Goal: Task Accomplishment & Management: Use online tool/utility

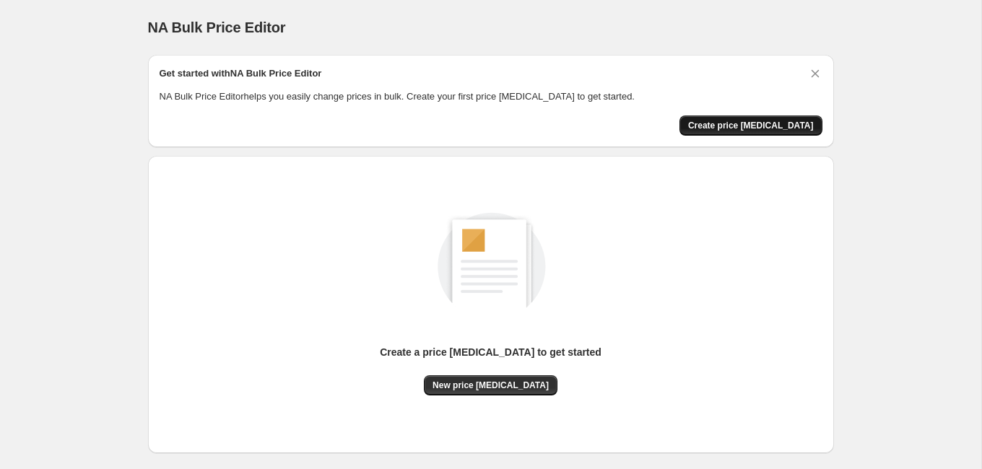
click at [755, 126] on span "Create price [MEDICAL_DATA]" at bounding box center [751, 126] width 126 height 12
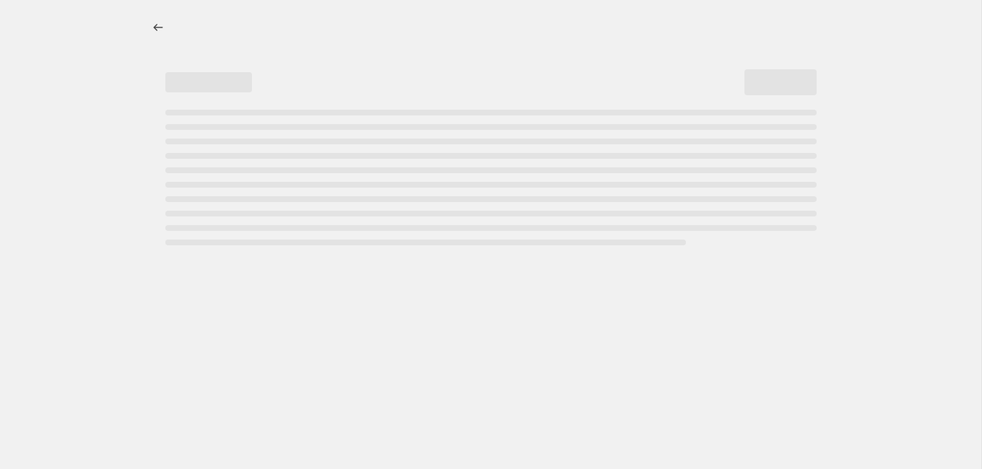
select select "percentage"
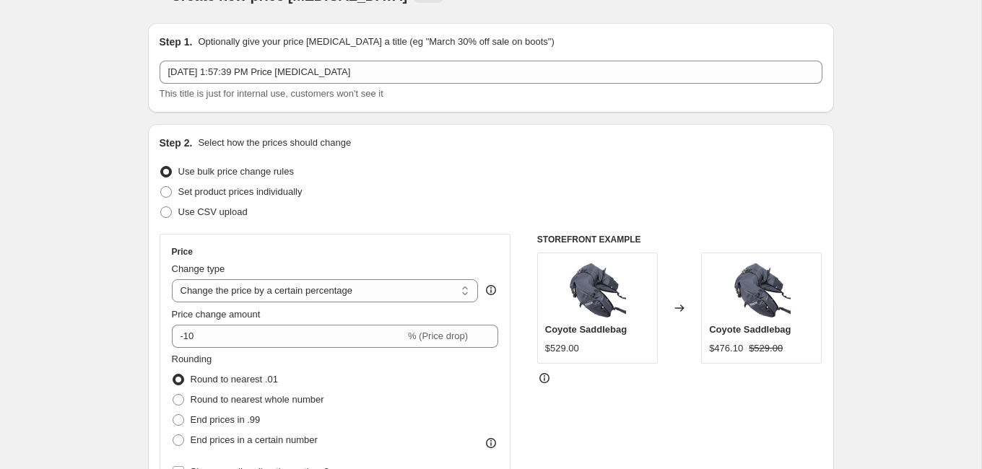
scroll to position [40, 0]
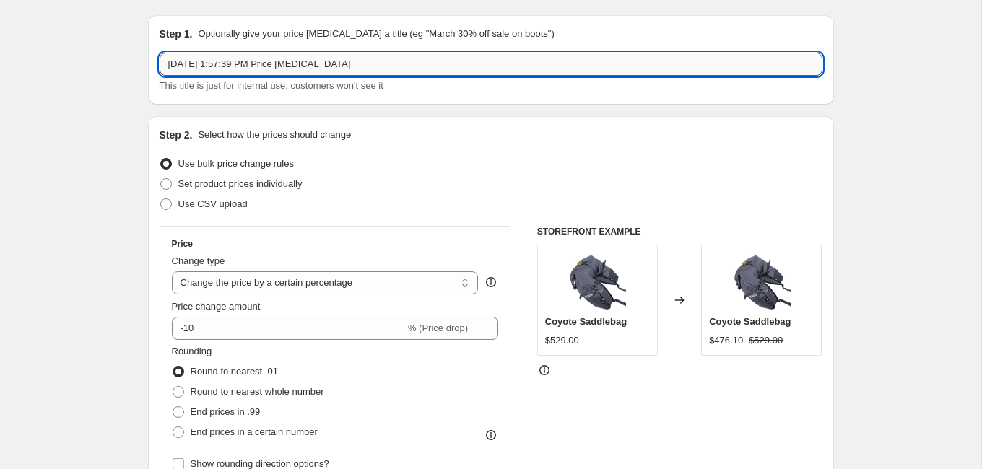
click at [210, 64] on input "[DATE] 1:57:39 PM Price [MEDICAL_DATA]" at bounding box center [490, 64] width 663 height 23
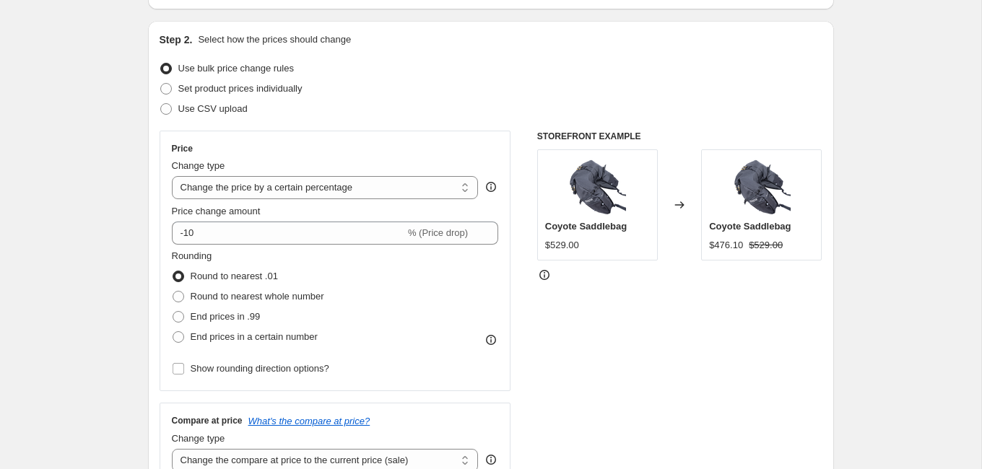
scroll to position [139, 0]
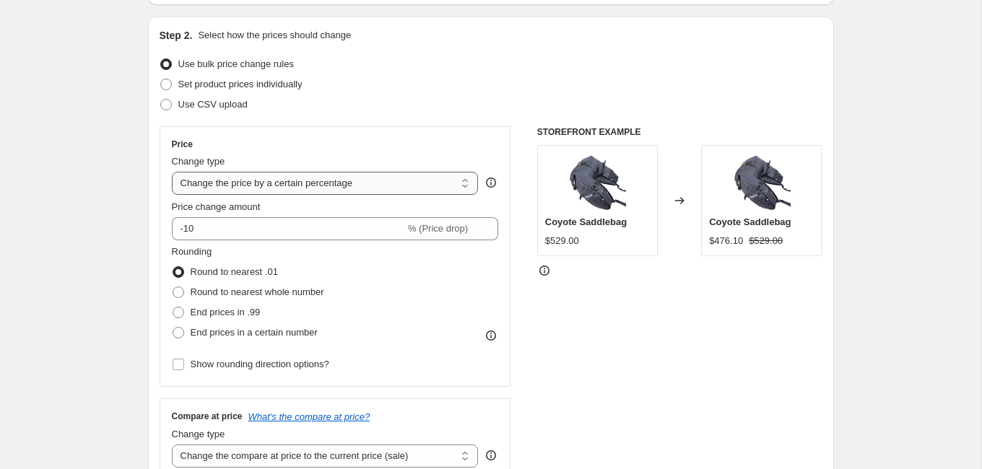
type input "[DATE] Campaign"
click at [345, 183] on select "Change the price to a certain amount Change the price by a certain amount Chang…" at bounding box center [325, 183] width 307 height 23
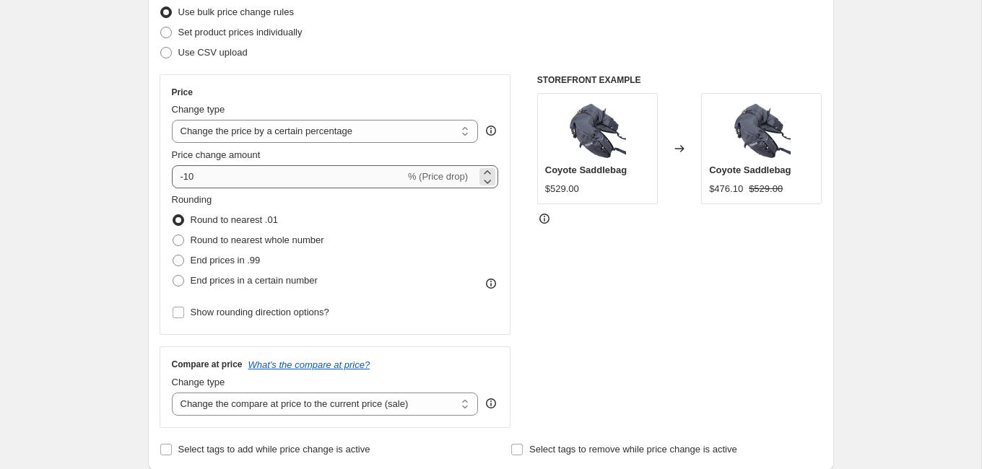
scroll to position [195, 0]
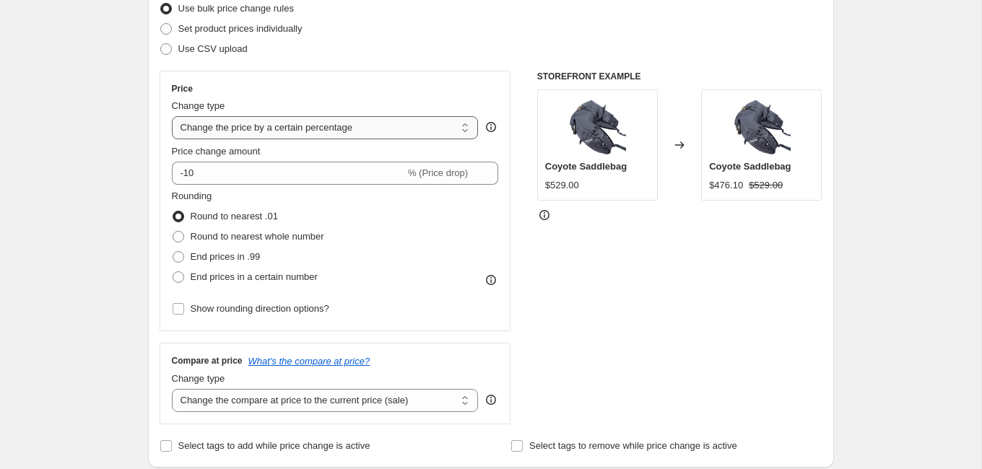
click at [274, 132] on select "Change the price to a certain amount Change the price by a certain amount Chang…" at bounding box center [325, 127] width 307 height 23
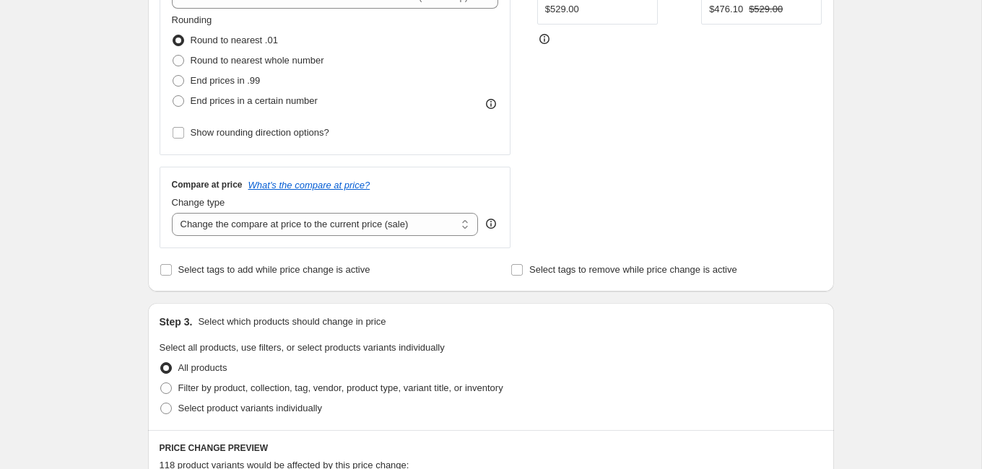
scroll to position [372, 0]
click at [230, 222] on select "Change the compare at price to the current price (sale) Change the compare at p…" at bounding box center [325, 223] width 307 height 23
click at [245, 224] on select "Change the compare at price to the current price (sale) Change the compare at p…" at bounding box center [325, 223] width 307 height 23
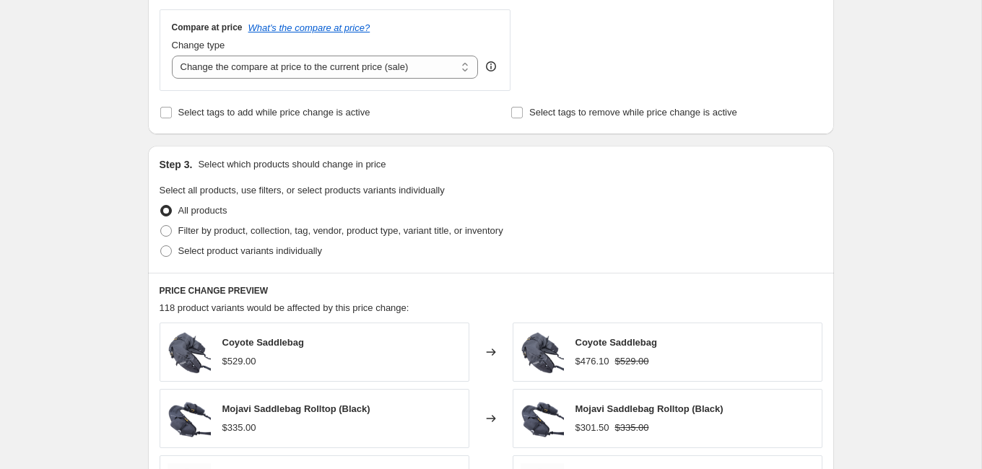
scroll to position [537, 0]
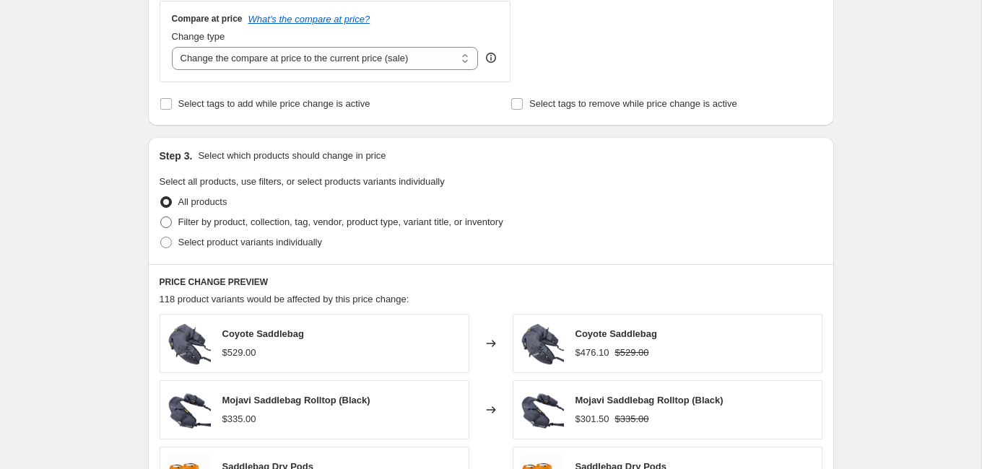
click at [229, 222] on span "Filter by product, collection, tag, vendor, product type, variant title, or inv…" at bounding box center [340, 222] width 325 height 11
click at [161, 217] on input "Filter by product, collection, tag, vendor, product type, variant title, or inv…" at bounding box center [160, 217] width 1 height 1
radio input "true"
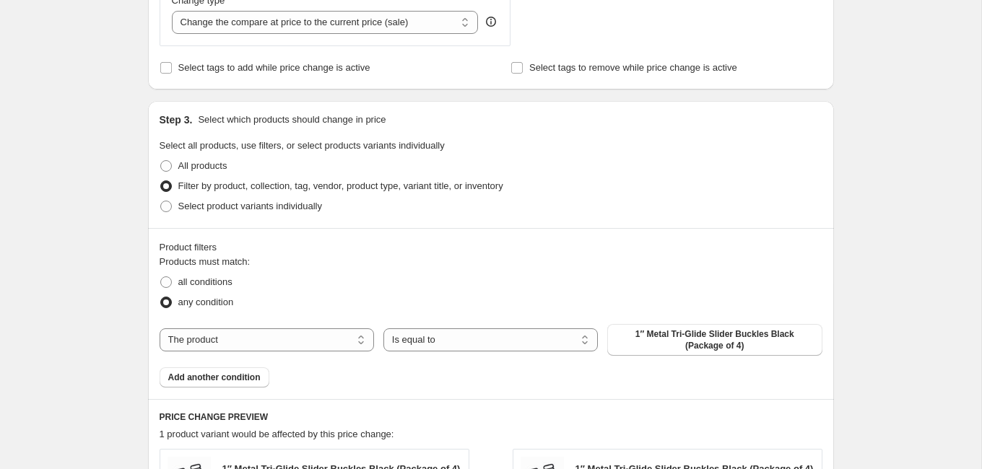
scroll to position [599, 0]
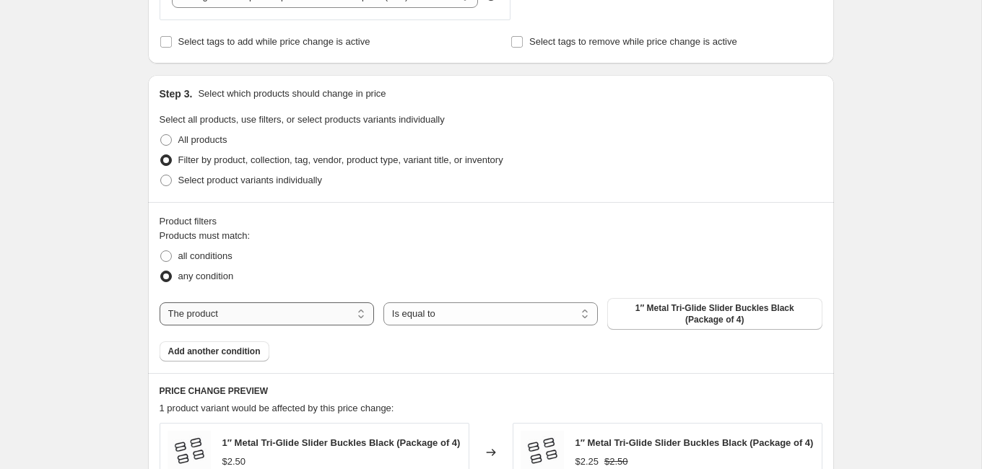
click at [346, 311] on select "The product The product's collection The product's vendor The product's status …" at bounding box center [266, 313] width 214 height 23
click at [188, 255] on span "all conditions" at bounding box center [205, 255] width 54 height 11
click at [161, 251] on input "all conditions" at bounding box center [160, 250] width 1 height 1
radio input "true"
click at [213, 276] on span "any condition" at bounding box center [206, 276] width 56 height 11
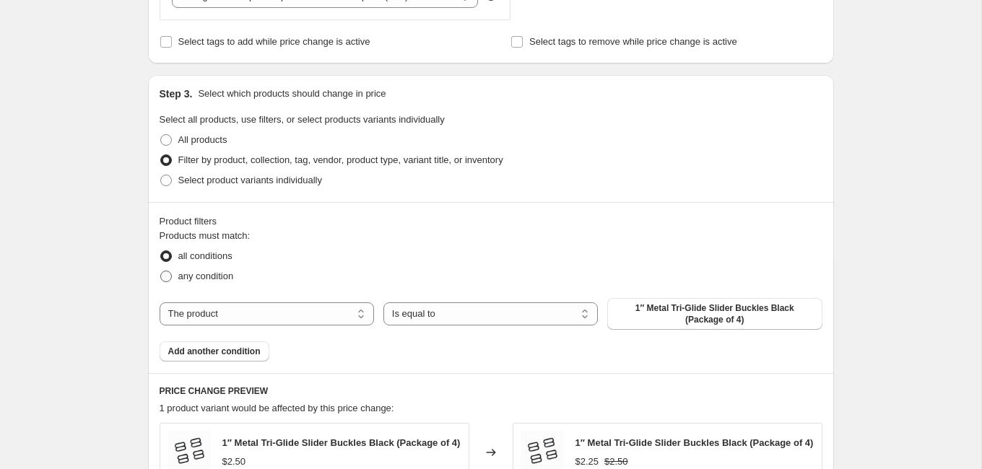
click at [161, 271] on input "any condition" at bounding box center [160, 271] width 1 height 1
radio input "true"
click at [252, 349] on span "Add another condition" at bounding box center [214, 352] width 92 height 12
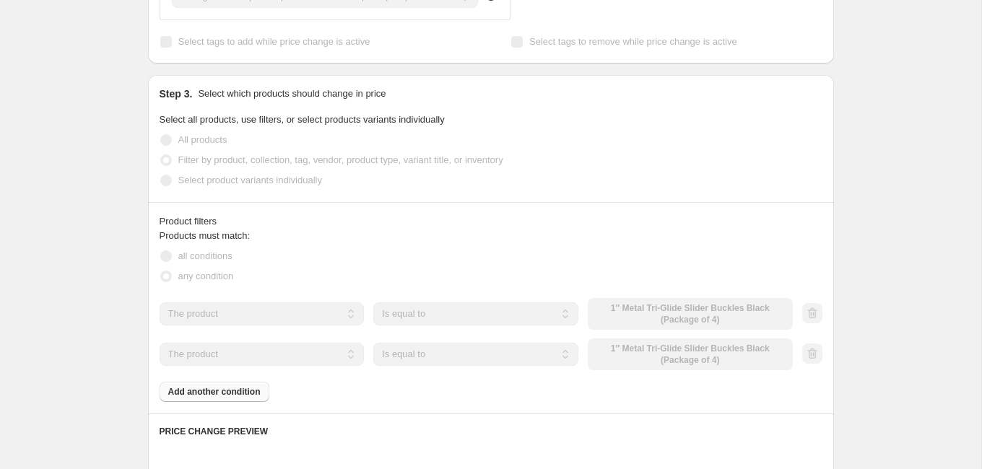
scroll to position [624, 0]
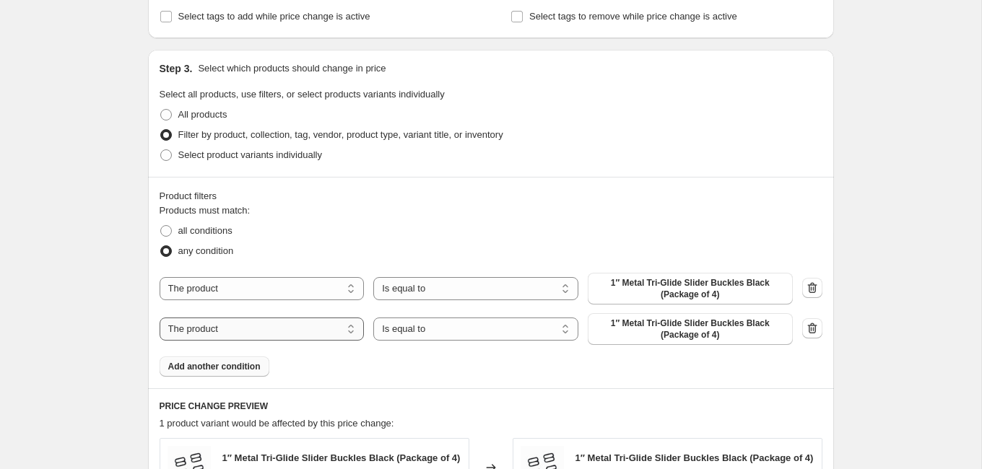
click at [304, 331] on select "The product The product's collection The product's vendor The product's status …" at bounding box center [261, 329] width 205 height 23
select select "collection"
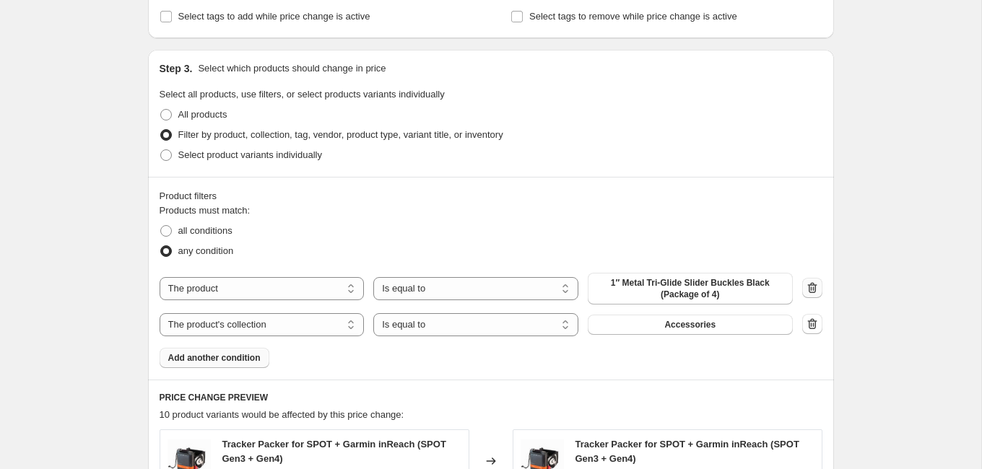
click at [816, 284] on icon "button" at bounding box center [812, 288] width 14 height 14
select select "collection"
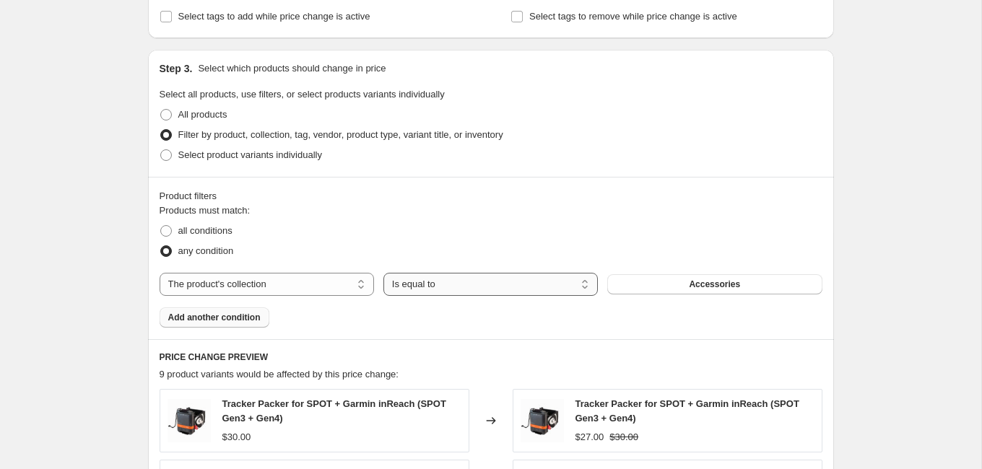
click at [521, 287] on select "Is equal to Is not equal to" at bounding box center [490, 284] width 214 height 23
click at [663, 285] on button "Accessories" at bounding box center [714, 284] width 214 height 20
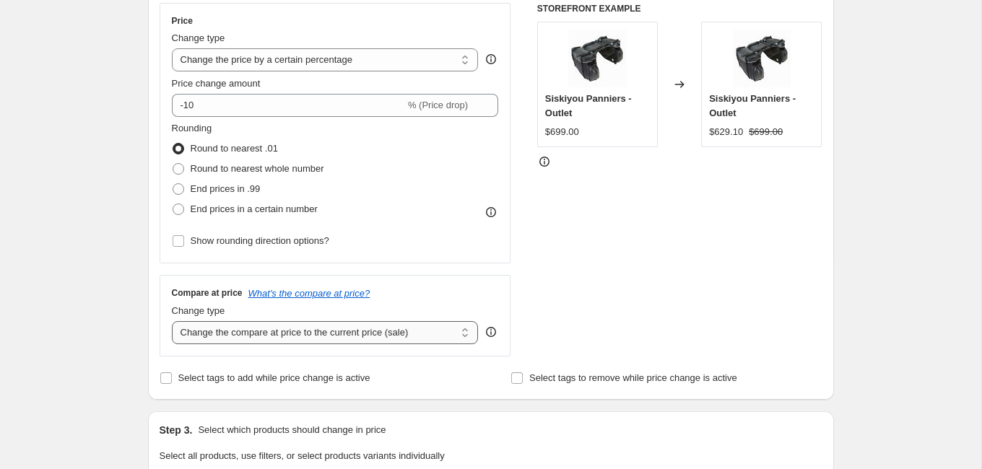
scroll to position [234, 0]
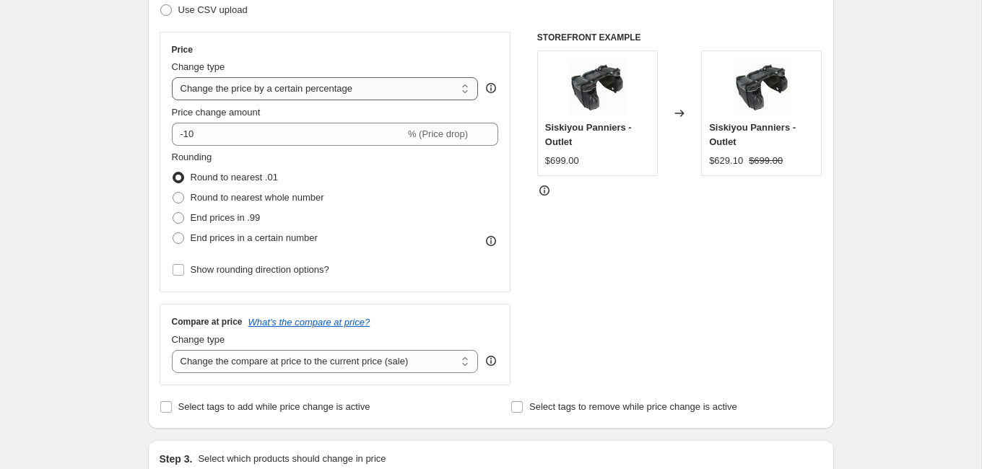
click at [345, 87] on select "Change the price to a certain amount Change the price by a certain amount Chang…" at bounding box center [325, 88] width 307 height 23
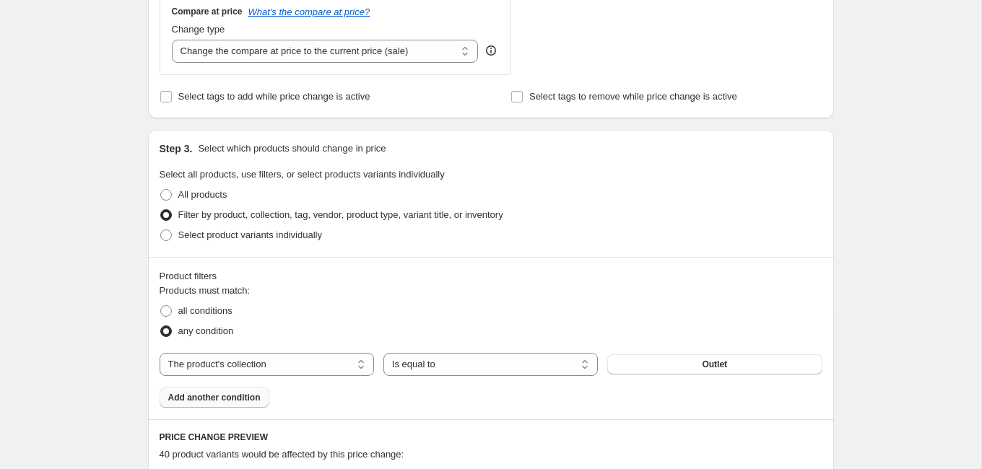
scroll to position [543, 0]
click at [224, 237] on span "Select product variants individually" at bounding box center [250, 235] width 144 height 11
click at [161, 231] on input "Select product variants individually" at bounding box center [160, 230] width 1 height 1
radio input "true"
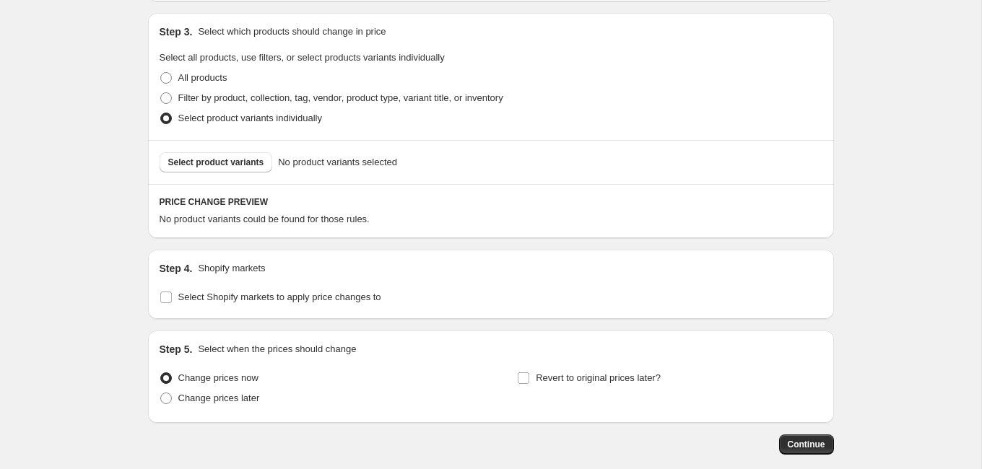
scroll to position [690, 0]
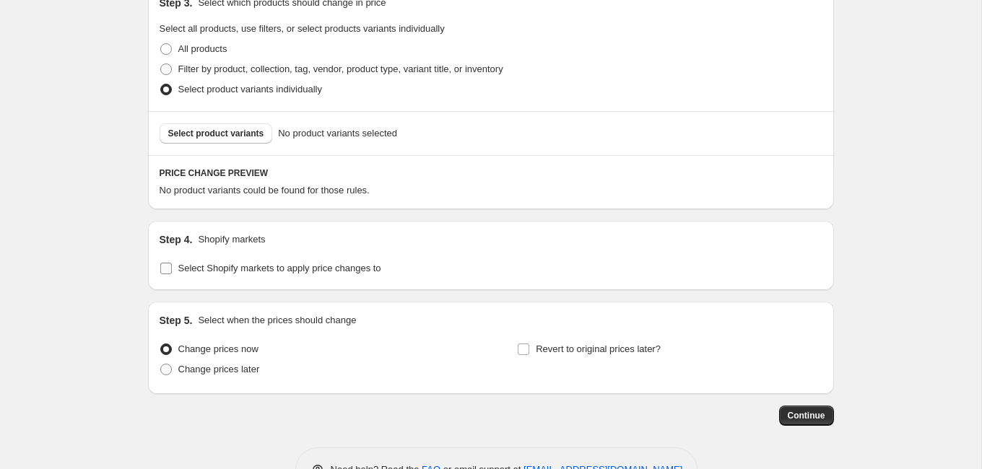
click at [249, 268] on span "Select Shopify markets to apply price changes to" at bounding box center [279, 268] width 203 height 11
click at [172, 268] on input "Select Shopify markets to apply price changes to" at bounding box center [166, 269] width 12 height 12
checkbox input "true"
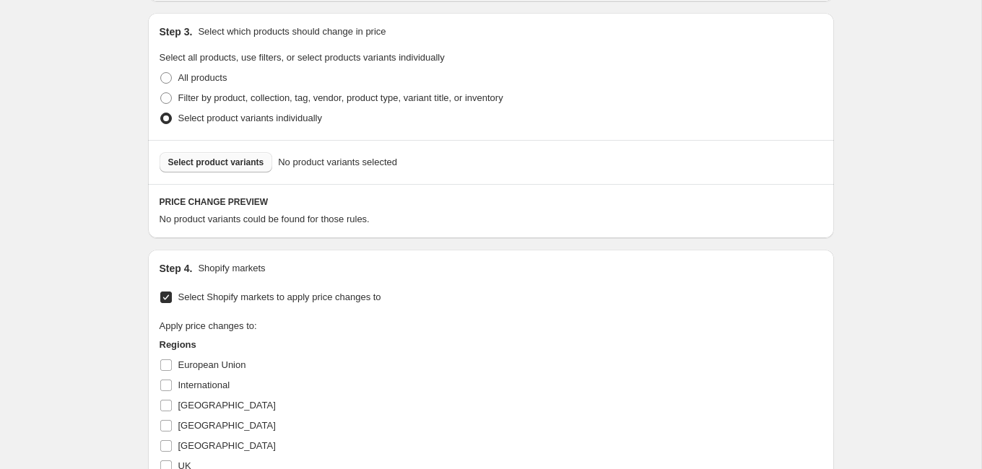
scroll to position [670, 0]
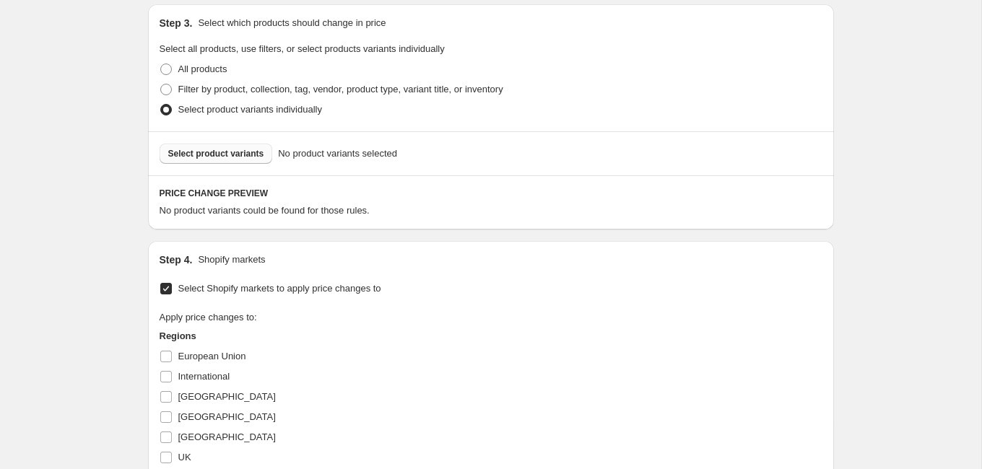
click at [240, 152] on span "Select product variants" at bounding box center [216, 154] width 96 height 12
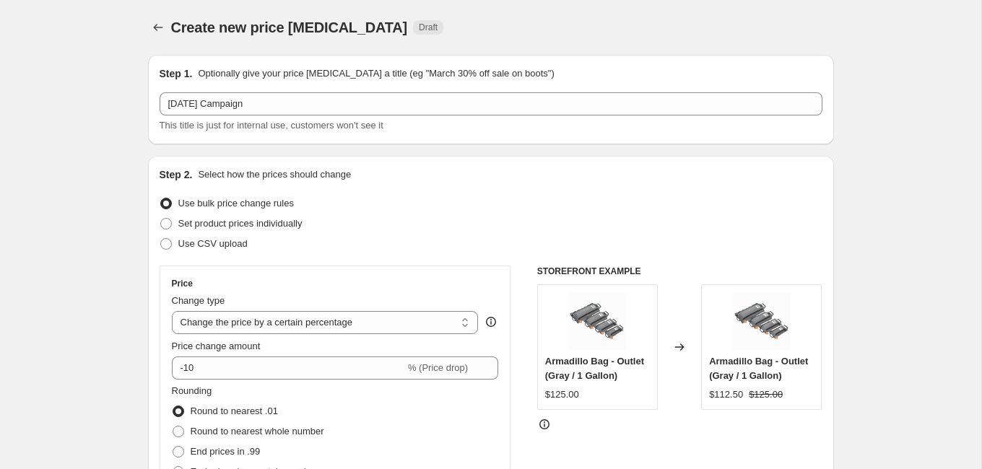
scroll to position [63, 0]
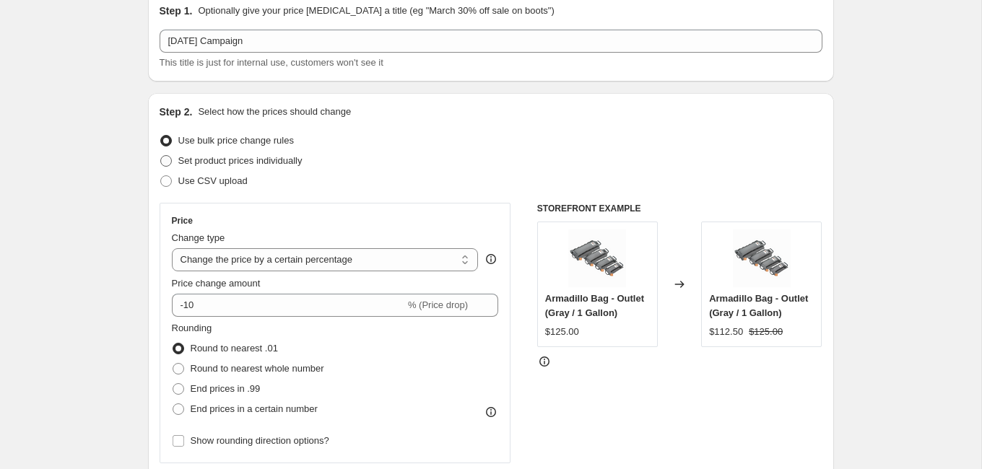
click at [290, 162] on span "Set product prices individually" at bounding box center [240, 160] width 124 height 11
click at [161, 156] on input "Set product prices individually" at bounding box center [160, 155] width 1 height 1
radio input "true"
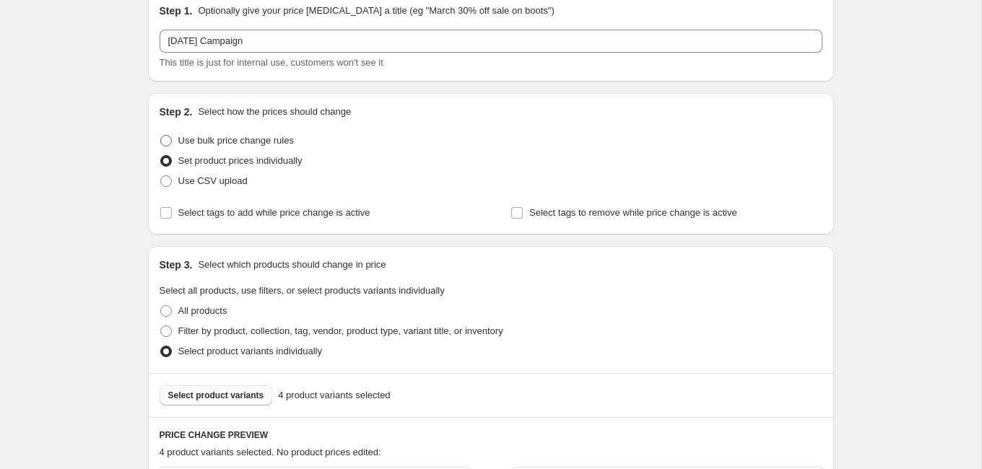
click at [271, 137] on span "Use bulk price change rules" at bounding box center [235, 140] width 115 height 11
click at [161, 136] on input "Use bulk price change rules" at bounding box center [160, 135] width 1 height 1
radio input "true"
select select "percentage"
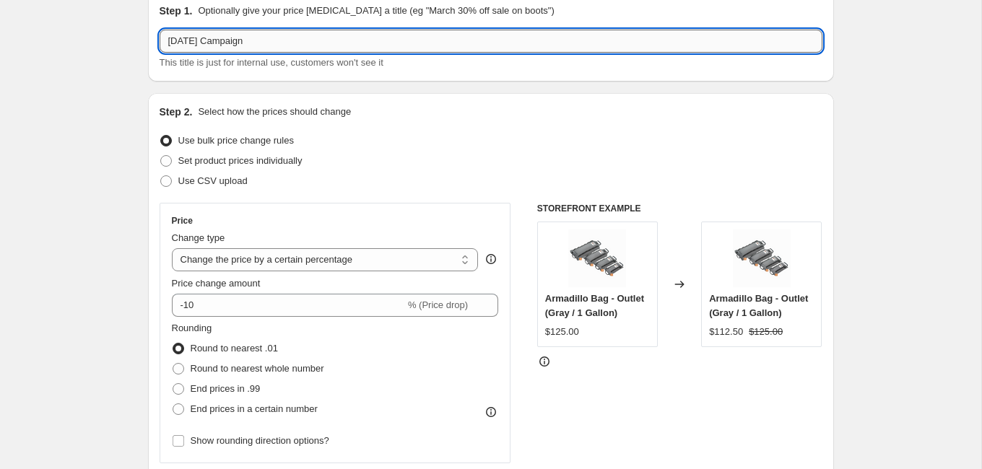
click at [284, 41] on input "[DATE] Campaign" at bounding box center [490, 41] width 663 height 23
click at [402, 47] on input "[DATE] Campaign 20%" at bounding box center [490, 41] width 663 height 23
type input "[DATE] Campaign 20% TEST"
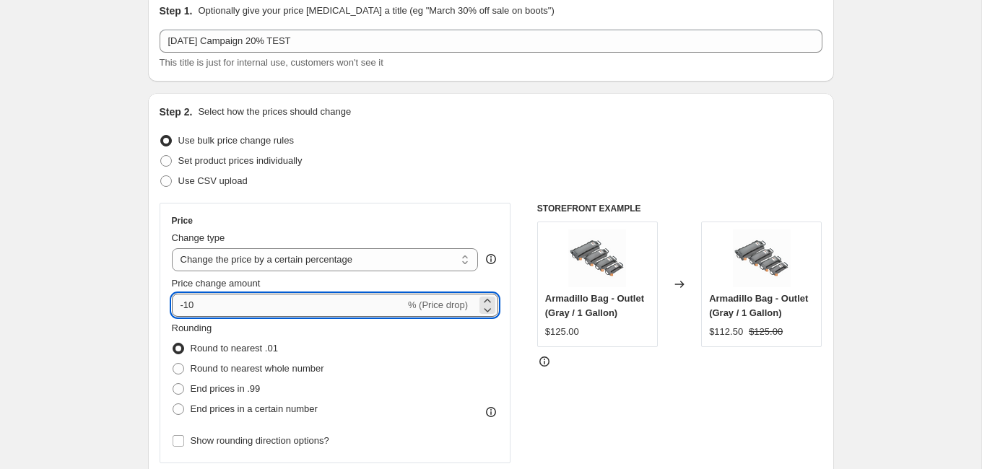
click at [187, 307] on input "-10" at bounding box center [288, 305] width 233 height 23
type input "-20"
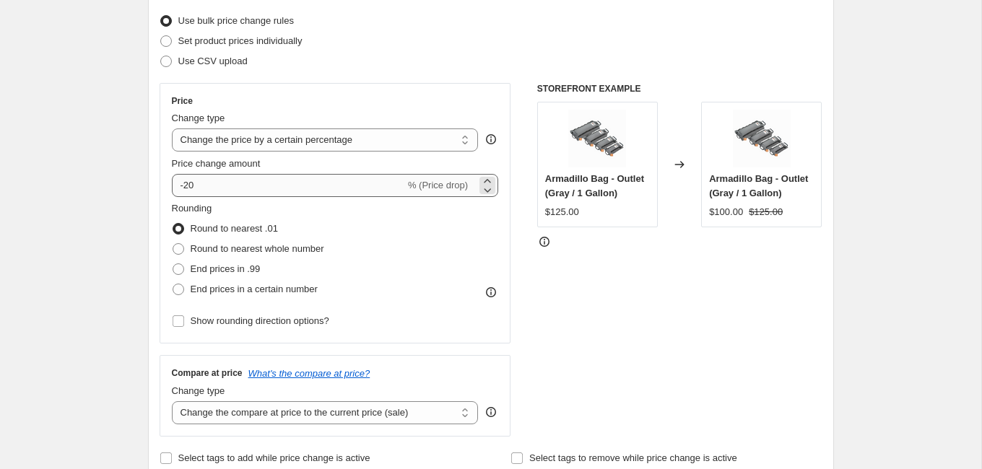
scroll to position [188, 0]
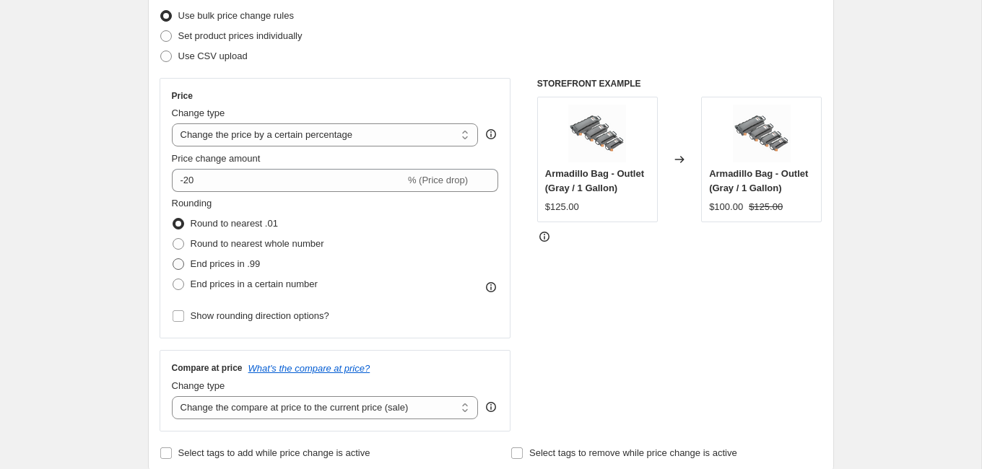
click at [232, 264] on span "End prices in .99" at bounding box center [226, 263] width 70 height 11
click at [173, 259] on input "End prices in .99" at bounding box center [172, 258] width 1 height 1
radio input "true"
click at [258, 247] on span "Round to nearest whole number" at bounding box center [258, 243] width 134 height 11
click at [173, 239] on input "Round to nearest whole number" at bounding box center [172, 238] width 1 height 1
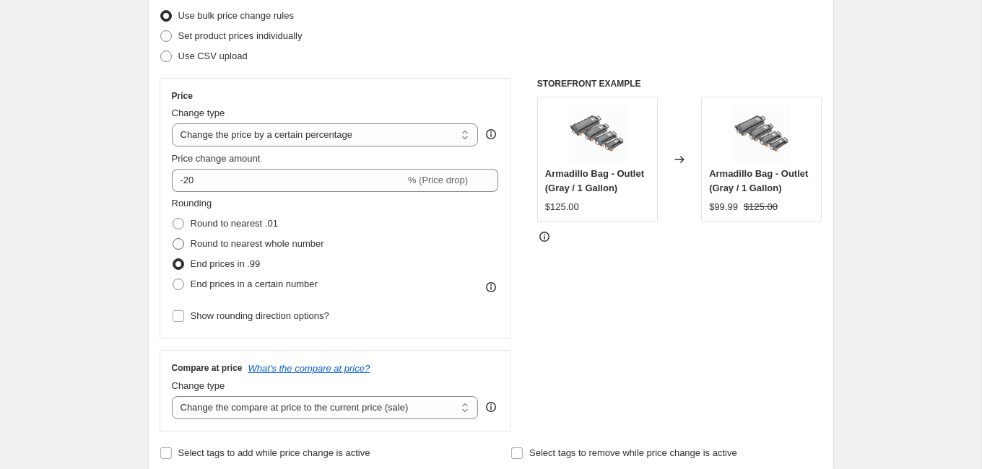
radio input "true"
click at [206, 218] on span "Round to nearest .01" at bounding box center [234, 223] width 87 height 11
click at [173, 218] on input "Round to nearest .01" at bounding box center [172, 218] width 1 height 1
radio input "true"
click at [223, 244] on span "Round to nearest whole number" at bounding box center [258, 243] width 134 height 11
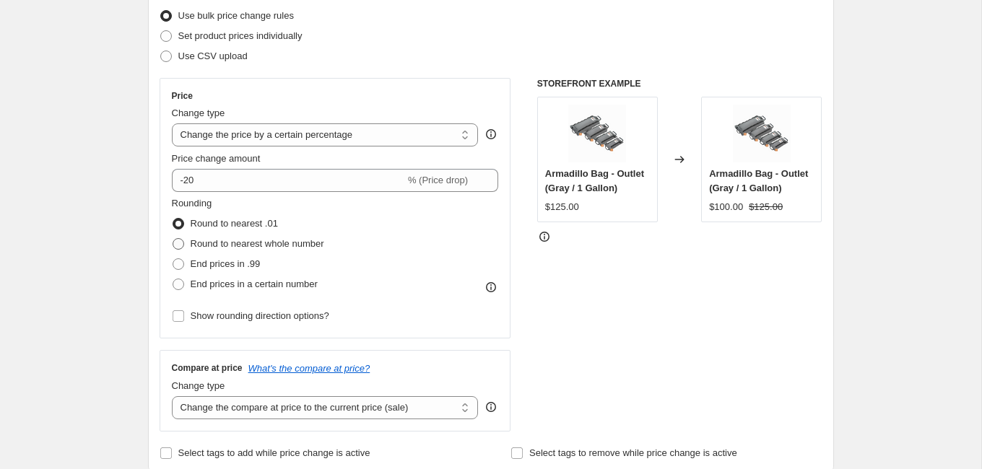
click at [173, 239] on input "Round to nearest whole number" at bounding box center [172, 238] width 1 height 1
radio input "true"
click at [224, 263] on span "End prices in .99" at bounding box center [226, 263] width 70 height 11
click at [173, 259] on input "End prices in .99" at bounding box center [172, 258] width 1 height 1
radio input "true"
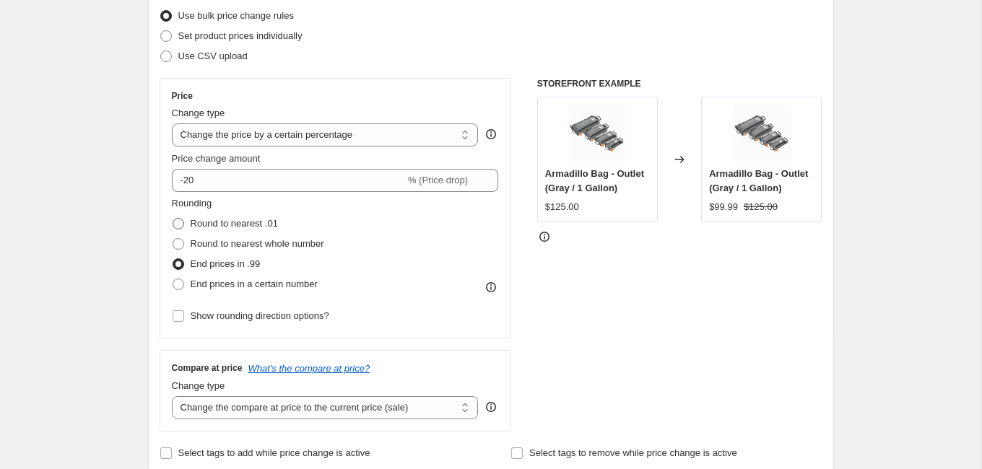
click at [235, 224] on span "Round to nearest .01" at bounding box center [234, 223] width 87 height 11
click at [173, 219] on input "Round to nearest .01" at bounding box center [172, 218] width 1 height 1
radio input "true"
click at [238, 240] on span "Round to nearest whole number" at bounding box center [258, 243] width 134 height 11
click at [173, 239] on input "Round to nearest whole number" at bounding box center [172, 238] width 1 height 1
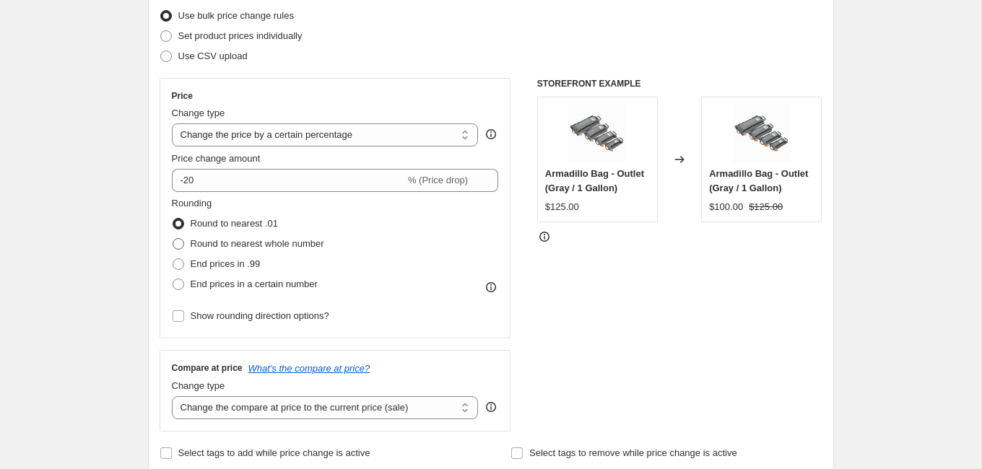
radio input "true"
click at [243, 261] on span "End prices in .99" at bounding box center [226, 263] width 70 height 11
click at [173, 259] on input "End prices in .99" at bounding box center [172, 258] width 1 height 1
radio input "true"
click at [252, 246] on span "Round to nearest whole number" at bounding box center [258, 243] width 134 height 11
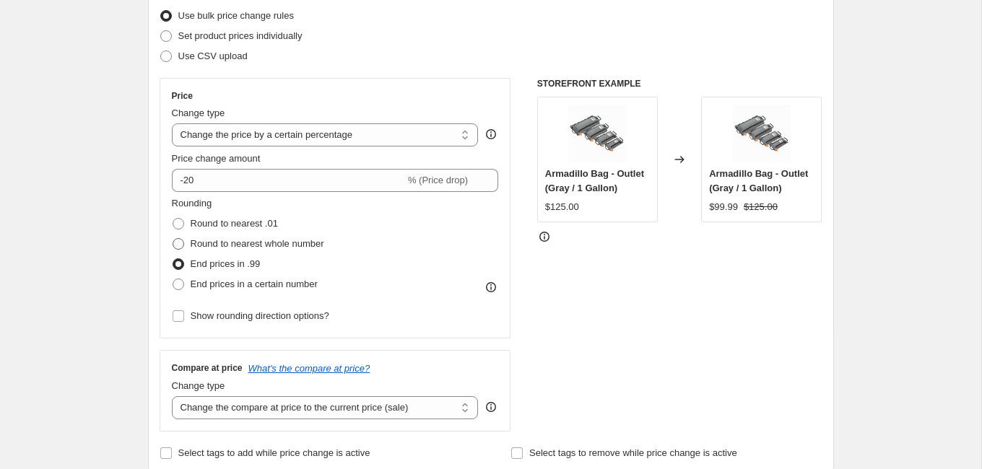
click at [173, 239] on input "Round to nearest whole number" at bounding box center [172, 238] width 1 height 1
radio input "true"
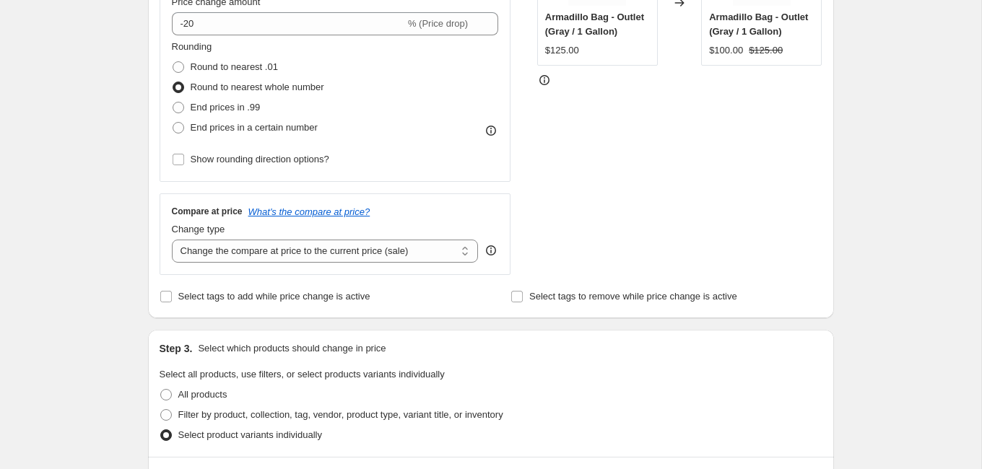
scroll to position [362, 0]
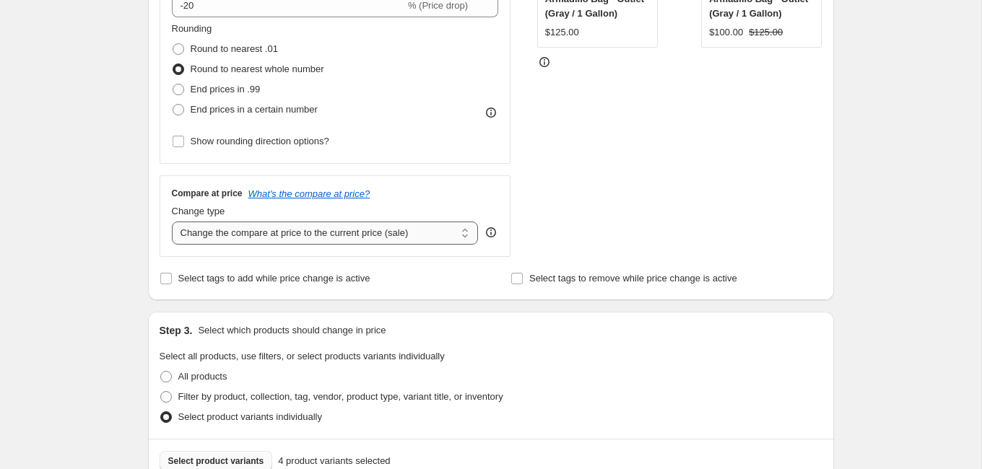
click at [250, 228] on select "Change the compare at price to the current price (sale) Change the compare at p…" at bounding box center [325, 233] width 307 height 23
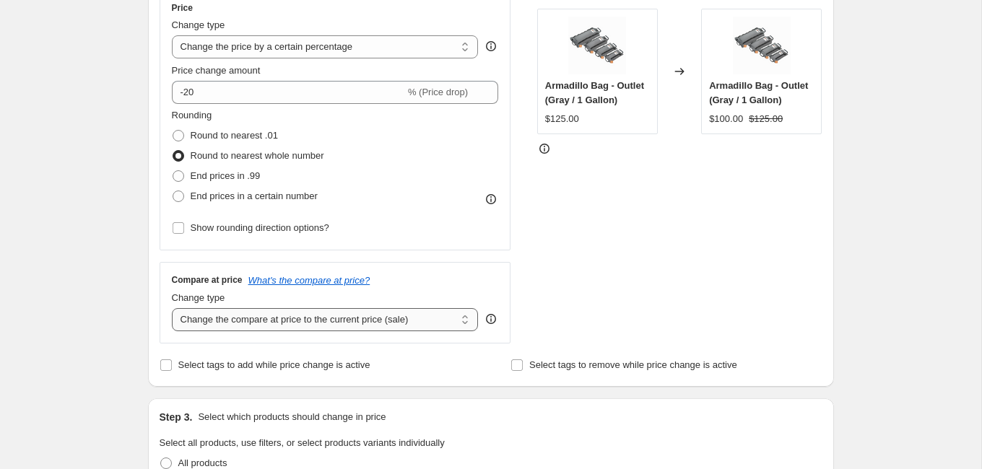
scroll to position [278, 0]
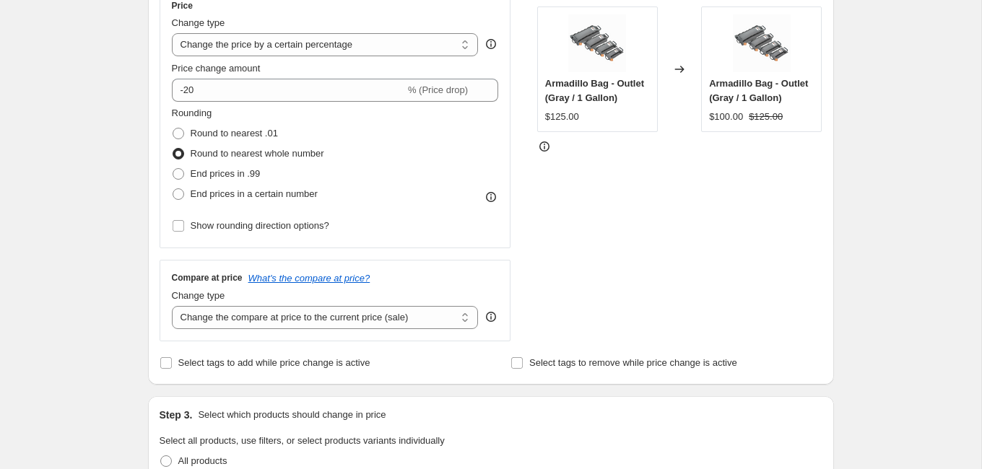
click at [569, 116] on div "$125.00" at bounding box center [562, 117] width 34 height 14
click at [732, 117] on div "$100.00" at bounding box center [726, 117] width 34 height 14
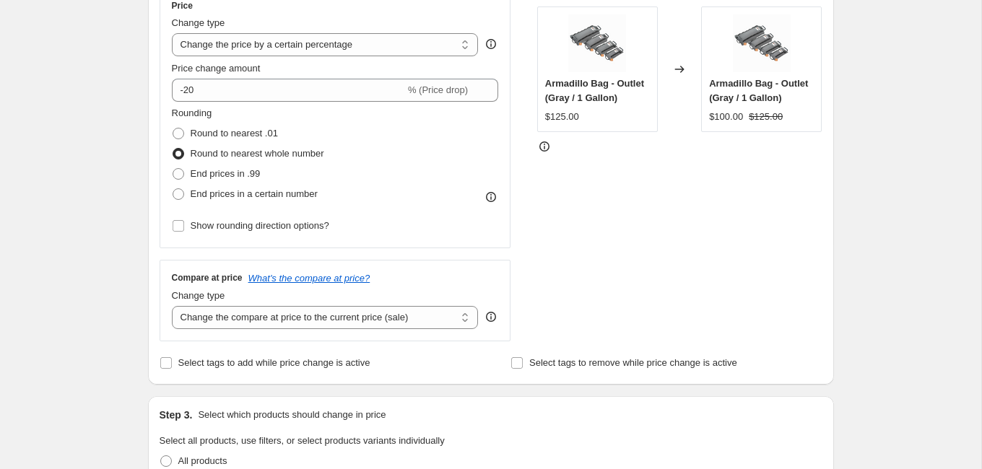
click at [772, 115] on strike "$125.00" at bounding box center [765, 117] width 34 height 14
drag, startPoint x: 772, startPoint y: 115, endPoint x: 631, endPoint y: 201, distance: 164.6
click at [671, 162] on div "STOREFRONT EXAMPLE Armadillo Bag - Outlet (Gray / 1 Gallon) $125.00 Changed to …" at bounding box center [679, 165] width 285 height 354
click at [437, 320] on select "Change the compare at price to the current price (sale) Change the compare at p…" at bounding box center [325, 317] width 307 height 23
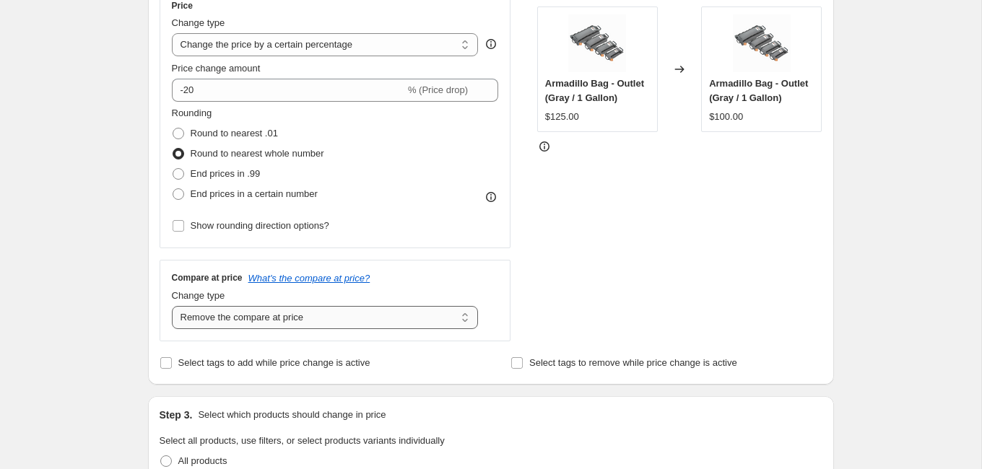
click at [407, 312] on select "Change the compare at price to the current price (sale) Change the compare at p…" at bounding box center [325, 317] width 307 height 23
select select "ep"
click at [536, 234] on div "Price Change type Change the price to a certain amount Change the price by a ce…" at bounding box center [490, 165] width 663 height 354
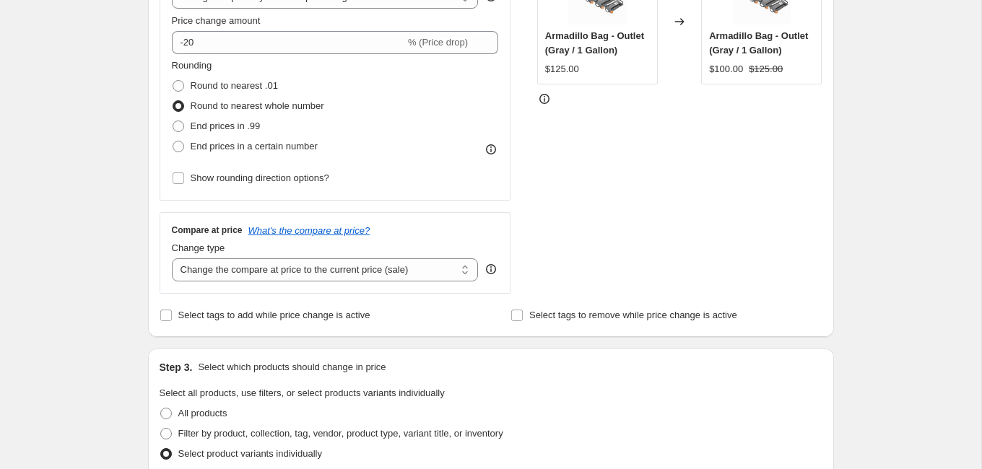
scroll to position [355, 0]
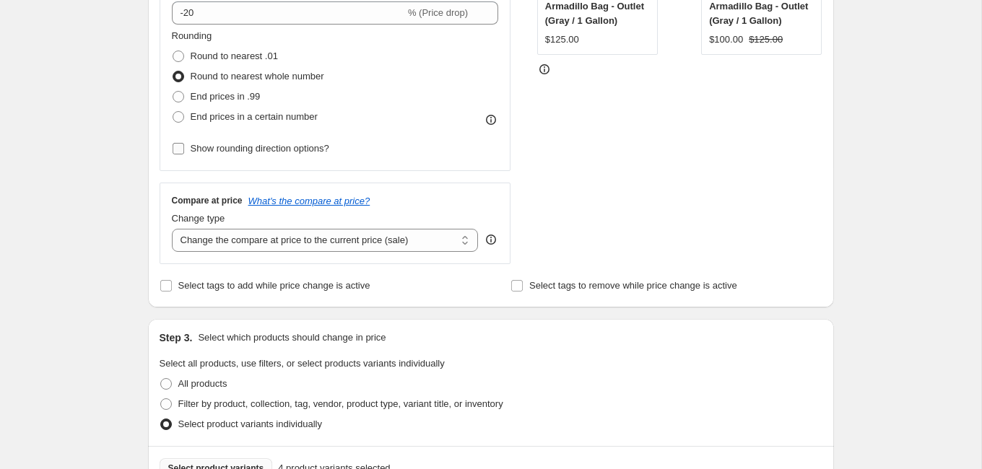
click at [269, 149] on span "Show rounding direction options?" at bounding box center [260, 148] width 139 height 11
click at [184, 149] on input "Show rounding direction options?" at bounding box center [178, 149] width 12 height 12
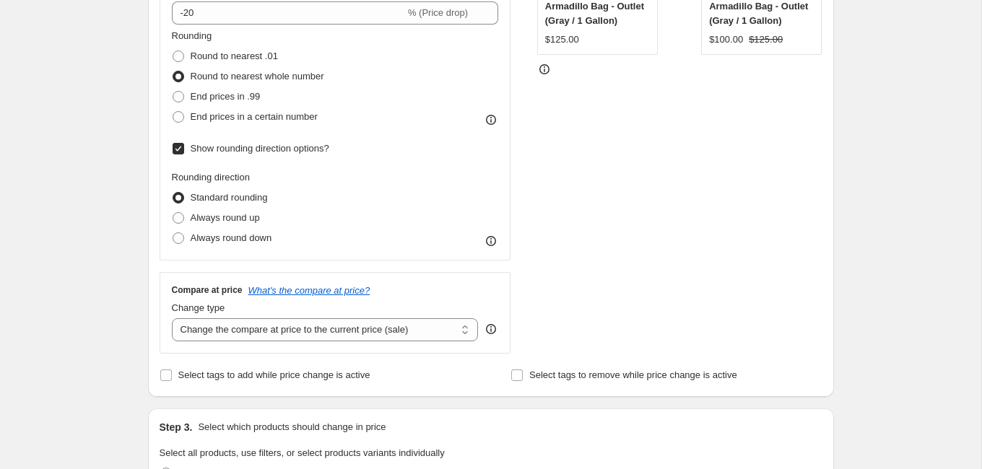
click at [269, 149] on span "Show rounding direction options?" at bounding box center [260, 148] width 139 height 11
click at [184, 149] on input "Show rounding direction options?" at bounding box center [178, 149] width 12 height 12
checkbox input "false"
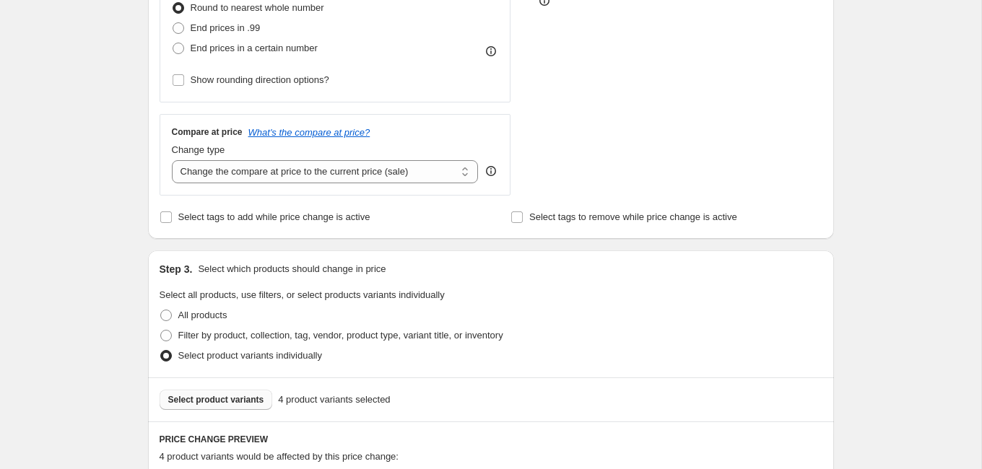
scroll to position [426, 0]
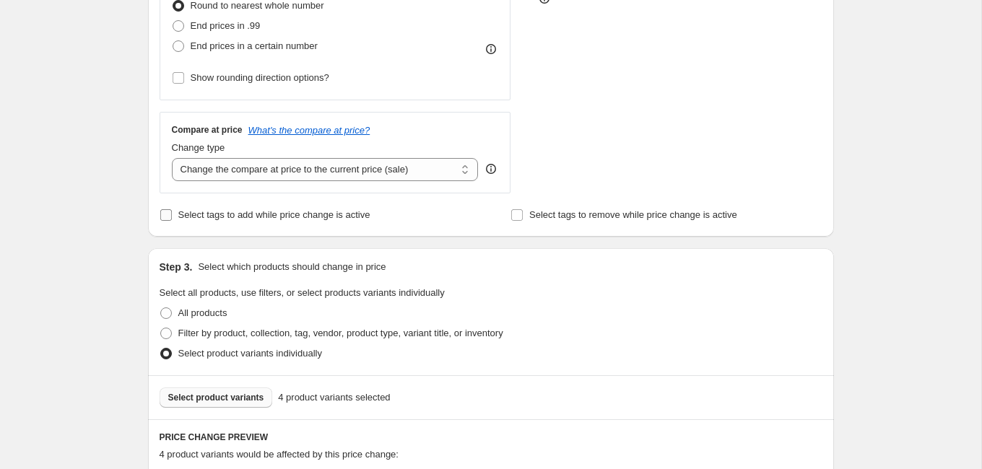
click at [213, 220] on label "Select tags to add while price change is active" at bounding box center [264, 215] width 211 height 20
click at [172, 220] on input "Select tags to add while price change is active" at bounding box center [166, 215] width 12 height 12
checkbox input "true"
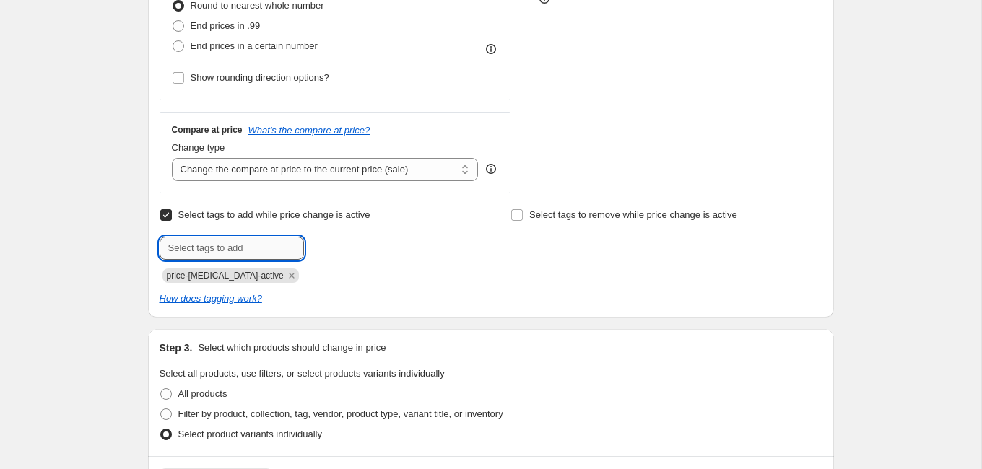
click at [247, 250] on input "text" at bounding box center [231, 248] width 144 height 23
type input "sale"
click at [344, 245] on span "sale" at bounding box center [343, 247] width 17 height 10
click at [589, 212] on span "Select tags to remove while price change is active" at bounding box center [633, 214] width 208 height 11
click at [523, 212] on input "Select tags to remove while price change is active" at bounding box center [517, 215] width 12 height 12
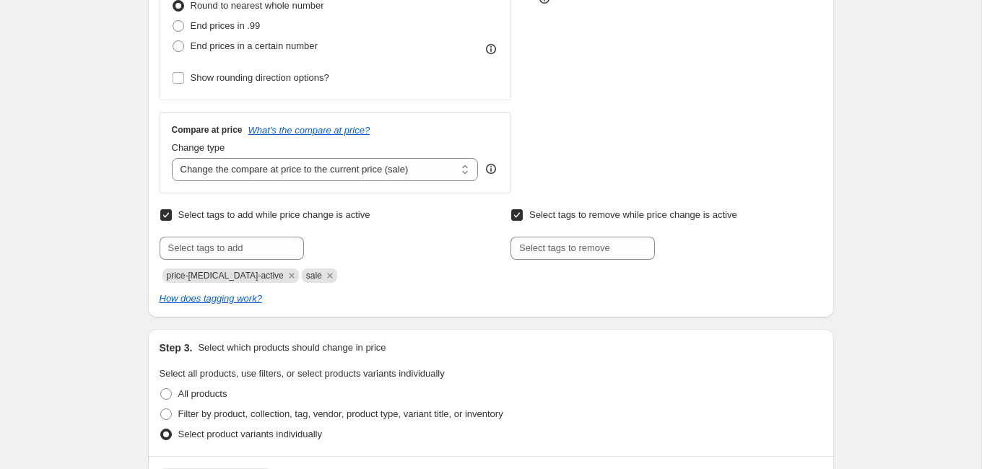
click at [696, 214] on span "Select tags to remove while price change is active" at bounding box center [633, 214] width 208 height 11
click at [523, 214] on input "Select tags to remove while price change is active" at bounding box center [517, 215] width 12 height 12
checkbox input "false"
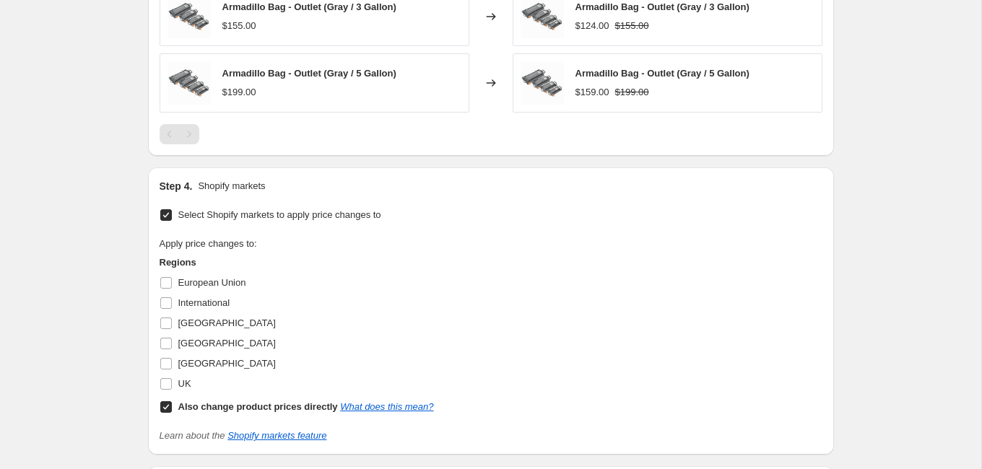
scroll to position [1128, 0]
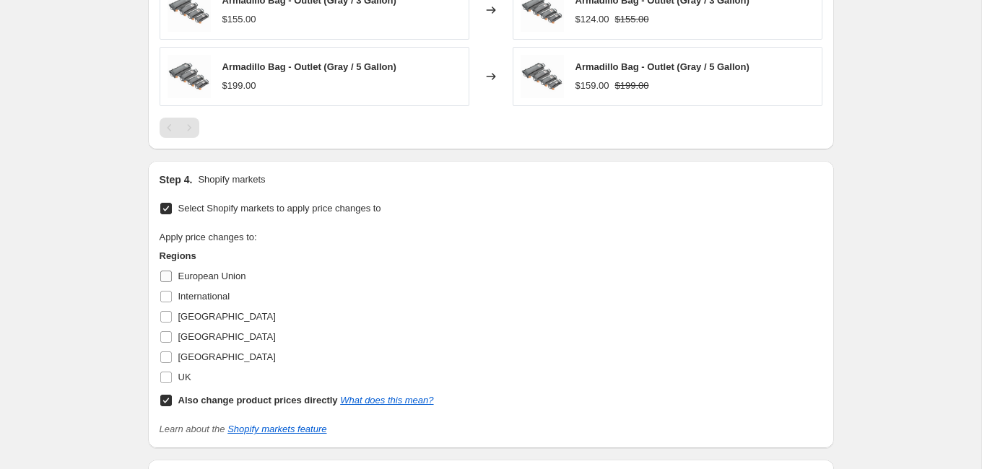
click at [207, 276] on span "European Union" at bounding box center [212, 276] width 68 height 11
click at [172, 276] on input "European Union" at bounding box center [166, 277] width 12 height 12
checkbox input "true"
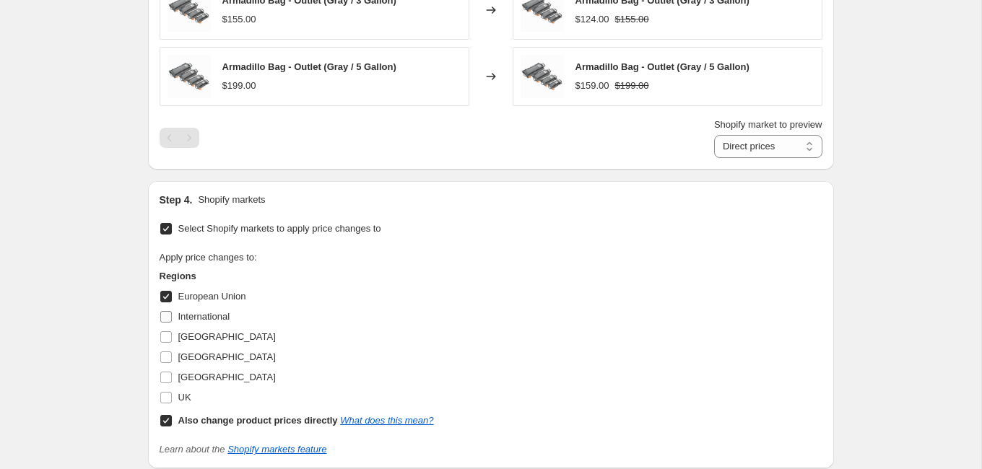
click at [210, 310] on span "International" at bounding box center [204, 317] width 52 height 14
click at [172, 311] on input "International" at bounding box center [166, 317] width 12 height 12
checkbox input "true"
click at [214, 331] on span "[GEOGRAPHIC_DATA]" at bounding box center [226, 336] width 97 height 11
click at [172, 331] on input "[GEOGRAPHIC_DATA]" at bounding box center [166, 337] width 12 height 12
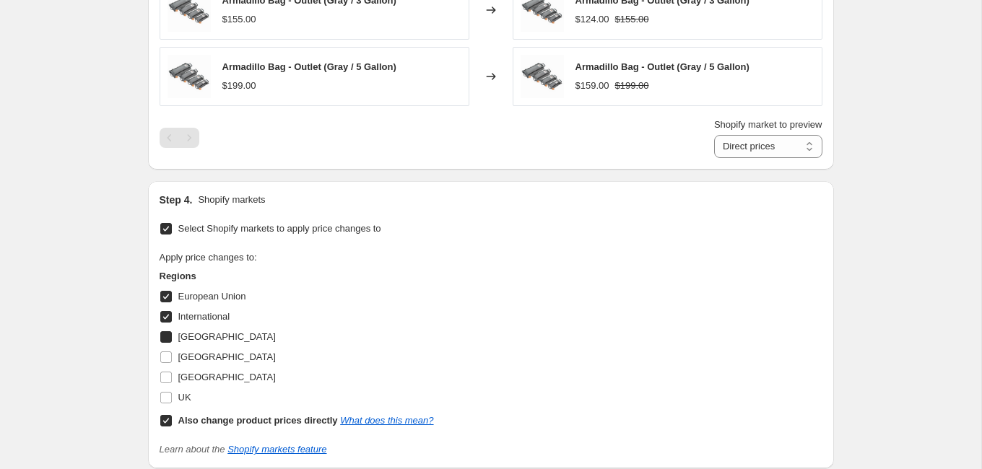
checkbox input "true"
click at [196, 359] on span "[GEOGRAPHIC_DATA]" at bounding box center [226, 357] width 97 height 14
click at [172, 359] on input "[GEOGRAPHIC_DATA]" at bounding box center [166, 357] width 12 height 12
checkbox input "true"
click at [198, 377] on span "[GEOGRAPHIC_DATA]" at bounding box center [226, 377] width 97 height 11
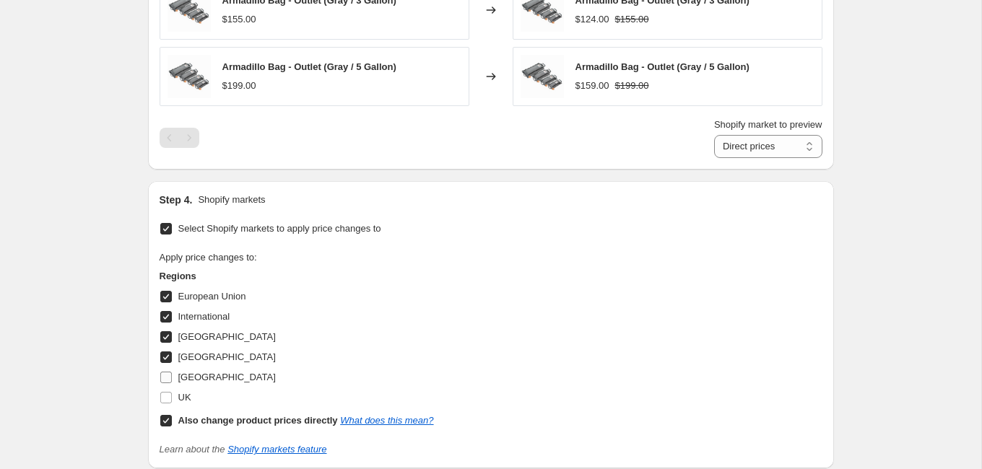
click at [172, 377] on input "[GEOGRAPHIC_DATA]" at bounding box center [166, 378] width 12 height 12
checkbox input "true"
click at [180, 396] on span "UK" at bounding box center [184, 397] width 13 height 11
click at [172, 396] on input "UK" at bounding box center [166, 398] width 12 height 12
checkbox input "true"
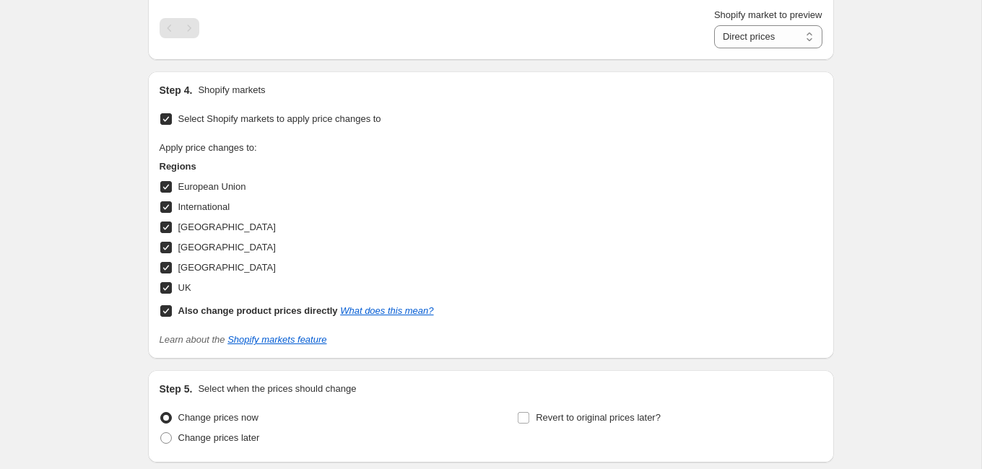
scroll to position [1299, 0]
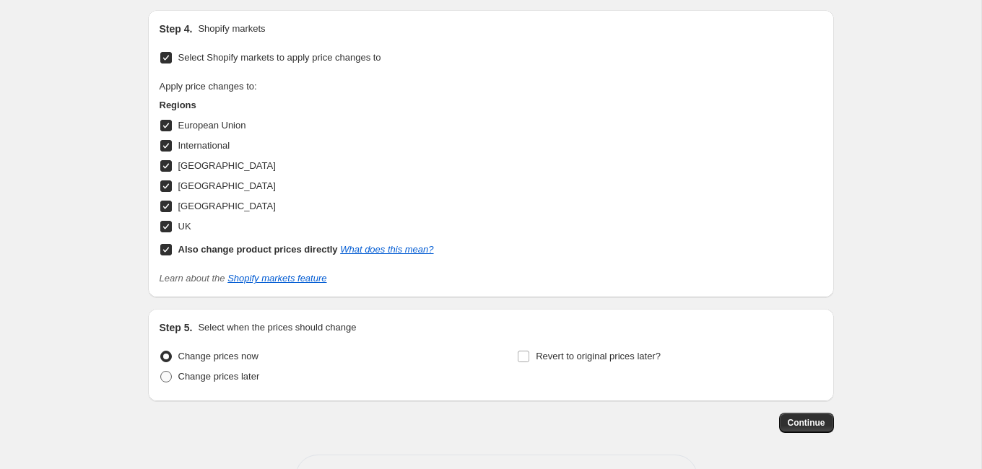
click at [252, 374] on span "Change prices later" at bounding box center [219, 376] width 82 height 11
click at [161, 372] on input "Change prices later" at bounding box center [160, 371] width 1 height 1
radio input "true"
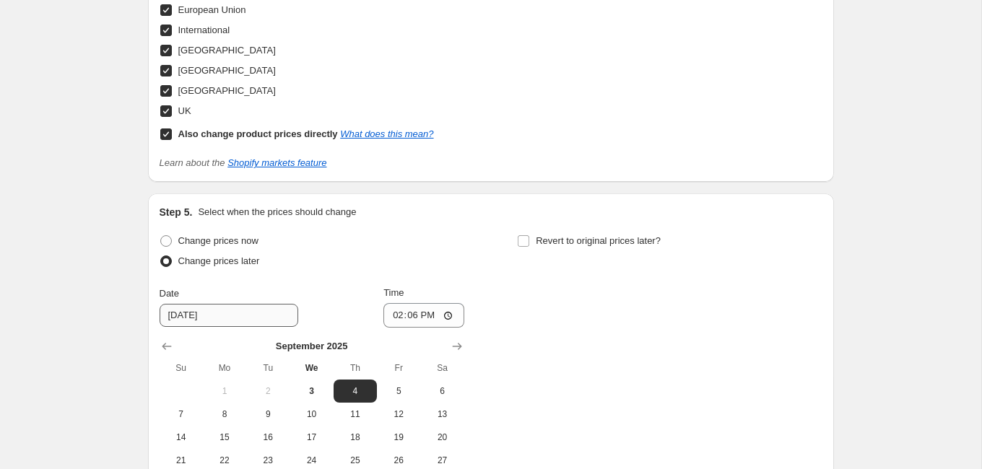
scroll to position [1425, 0]
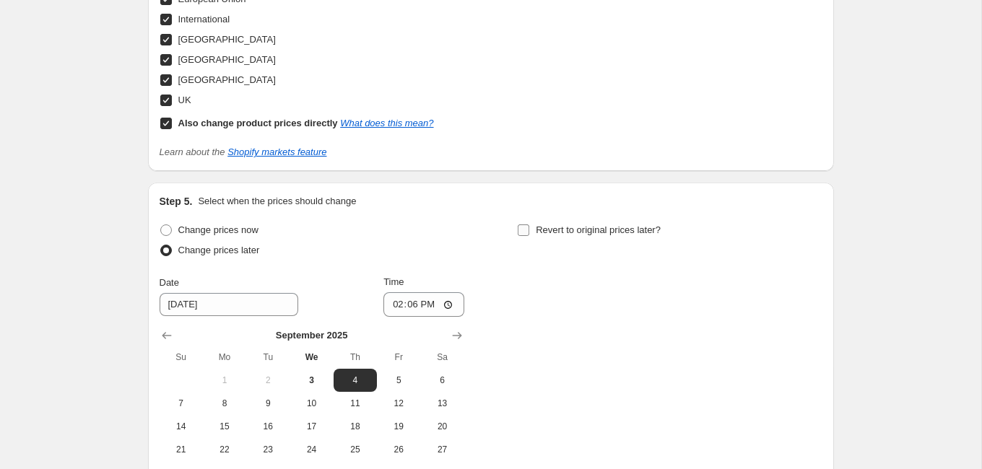
click at [542, 225] on span "Revert to original prices later?" at bounding box center [598, 229] width 125 height 11
click at [529, 225] on input "Revert to original prices later?" at bounding box center [523, 230] width 12 height 12
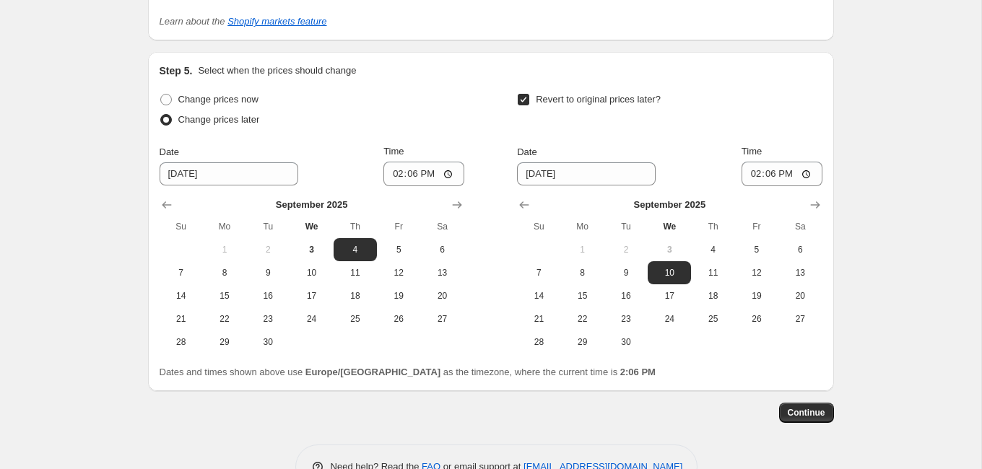
scroll to position [1557, 0]
click at [536, 93] on span "Revert to original prices later?" at bounding box center [598, 98] width 125 height 11
click at [529, 93] on input "Revert to original prices later?" at bounding box center [523, 99] width 12 height 12
checkbox input "false"
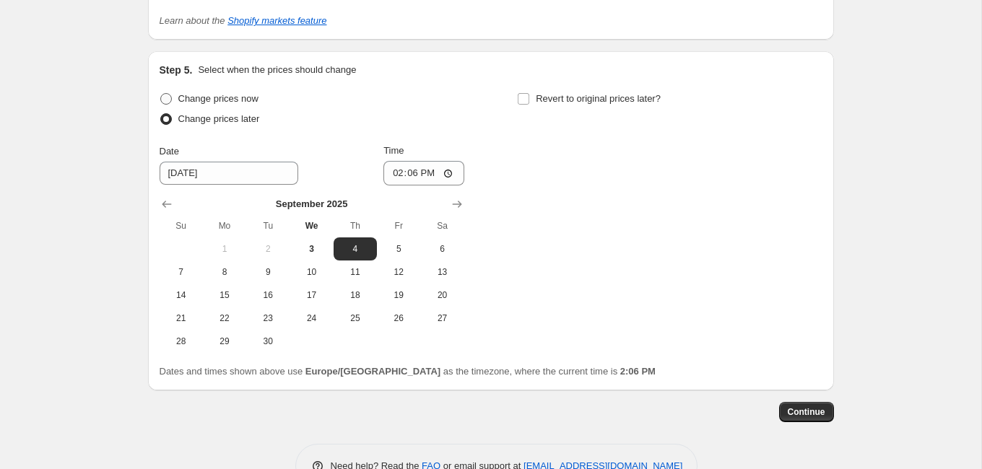
click at [230, 95] on span "Change prices now" at bounding box center [218, 98] width 80 height 11
click at [161, 94] on input "Change prices now" at bounding box center [160, 93] width 1 height 1
radio input "true"
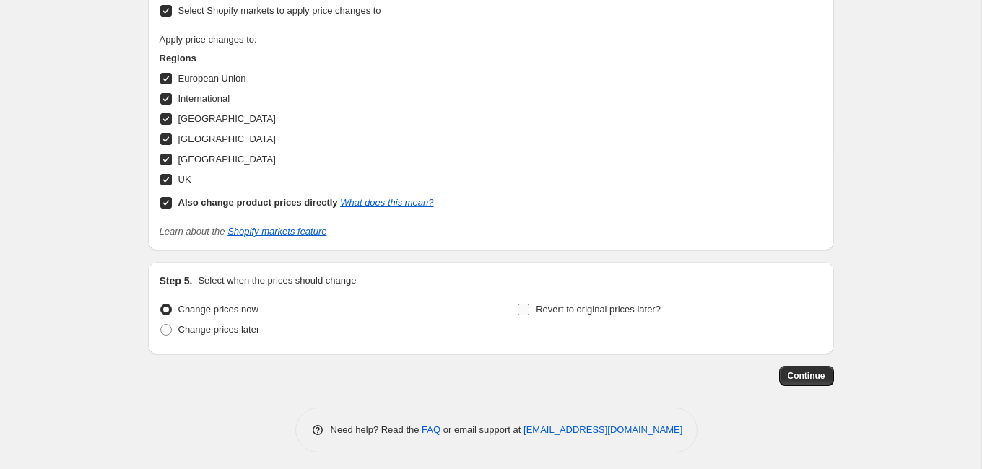
click at [551, 305] on span "Revert to original prices later?" at bounding box center [598, 309] width 125 height 11
click at [529, 305] on input "Revert to original prices later?" at bounding box center [523, 310] width 12 height 12
checkbox input "true"
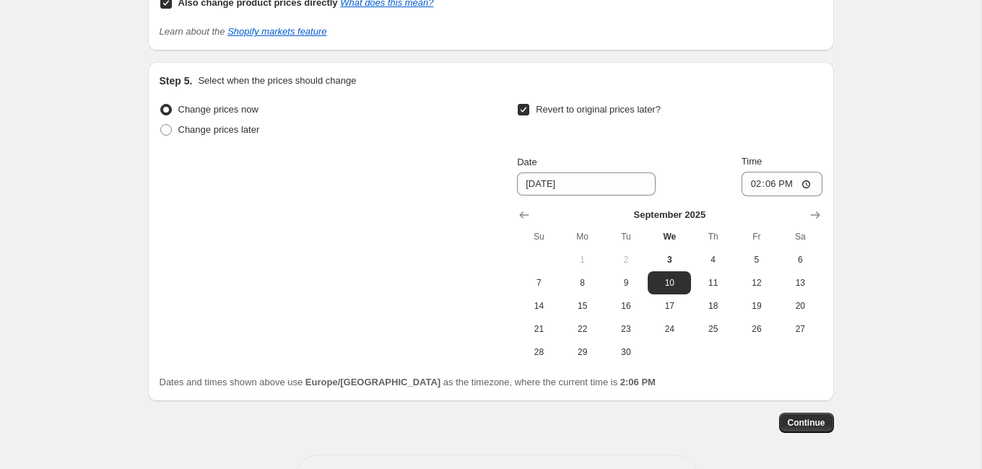
scroll to position [1557, 0]
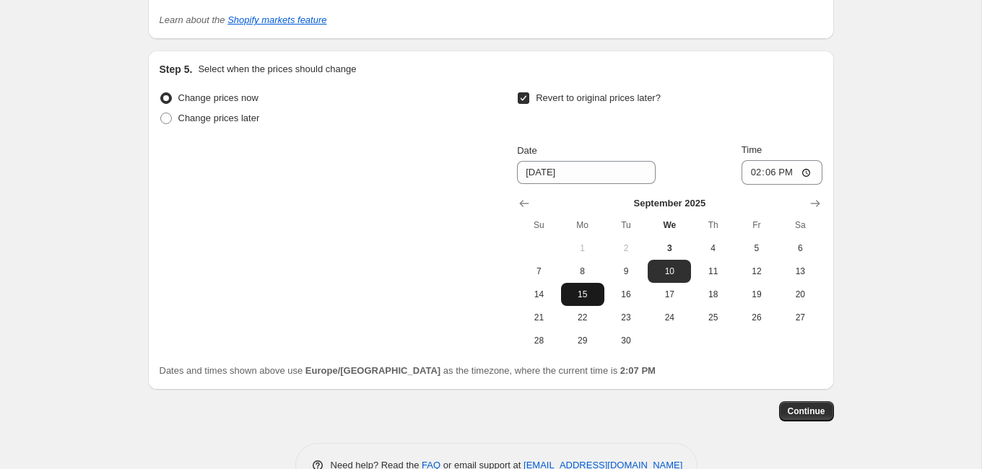
click at [581, 291] on span "15" at bounding box center [583, 295] width 32 height 12
click at [583, 267] on span "8" at bounding box center [583, 272] width 32 height 12
type input "[DATE]"
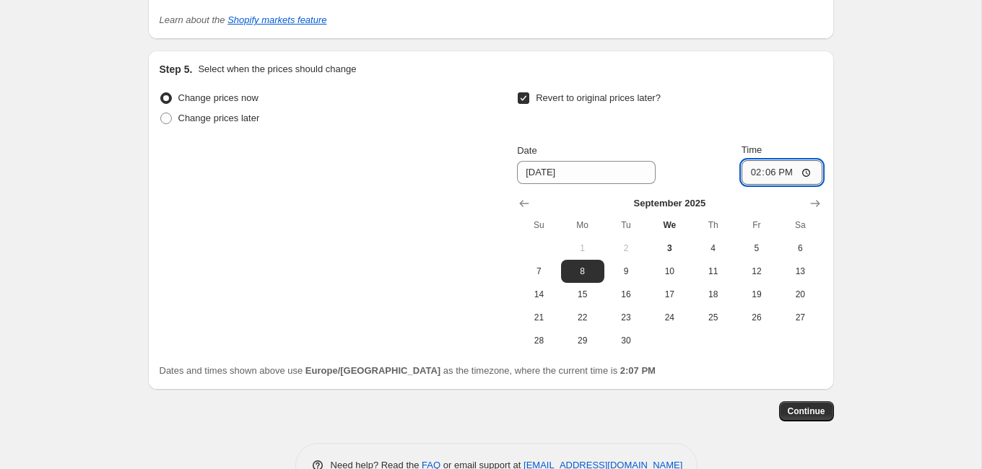
click at [772, 167] on input "14:06" at bounding box center [781, 172] width 81 height 25
type input "00:00"
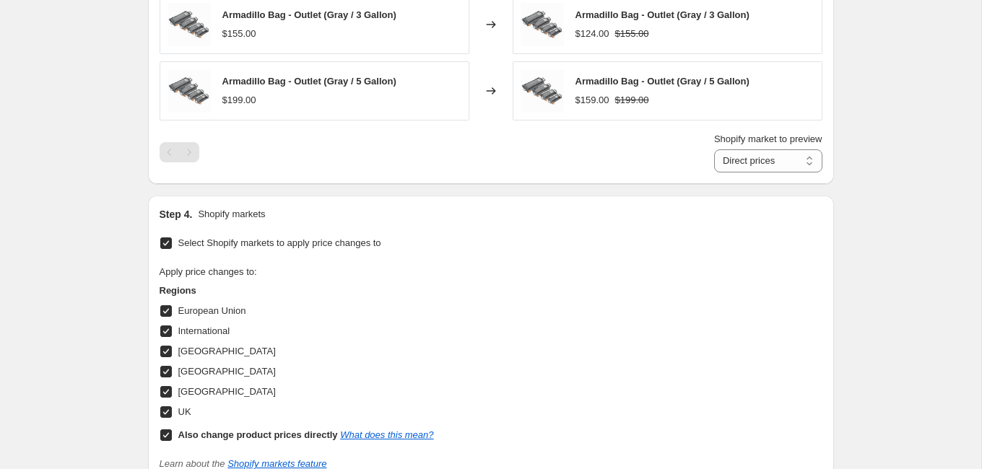
scroll to position [1592, 0]
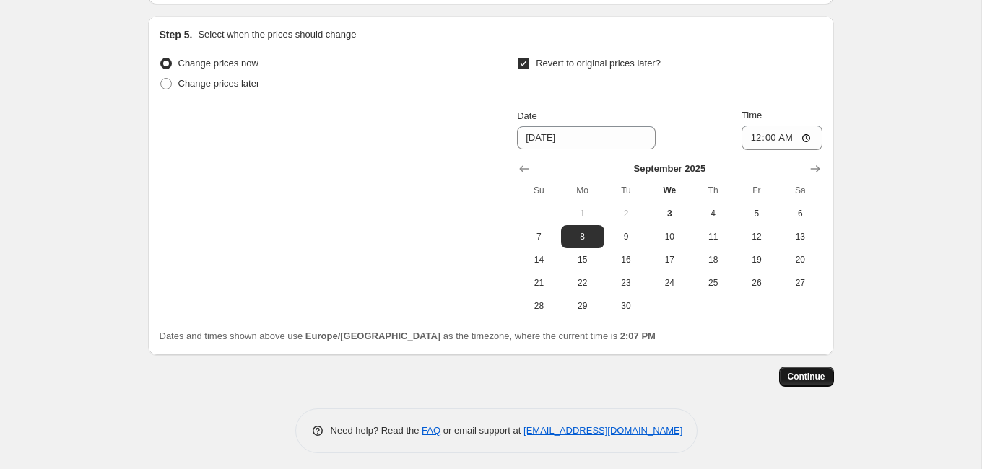
click at [818, 371] on span "Continue" at bounding box center [806, 377] width 38 height 12
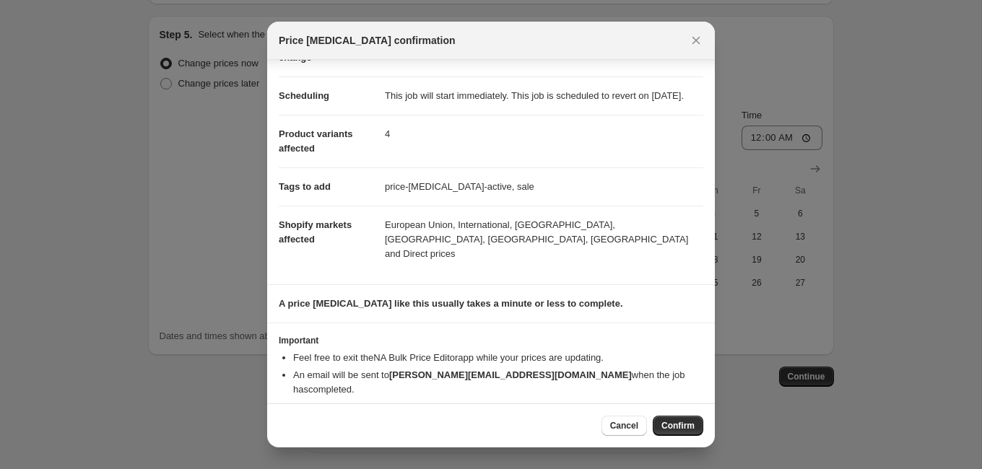
scroll to position [108, 0]
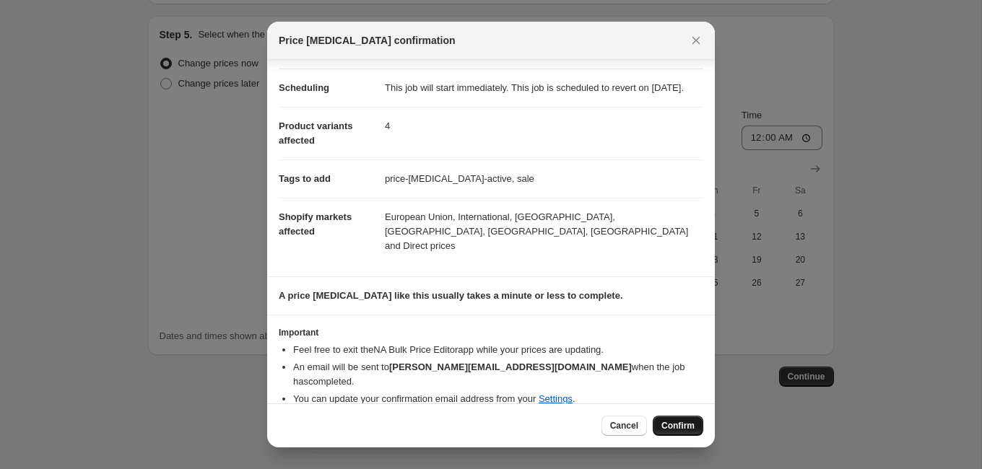
click at [681, 429] on span "Confirm" at bounding box center [677, 426] width 33 height 12
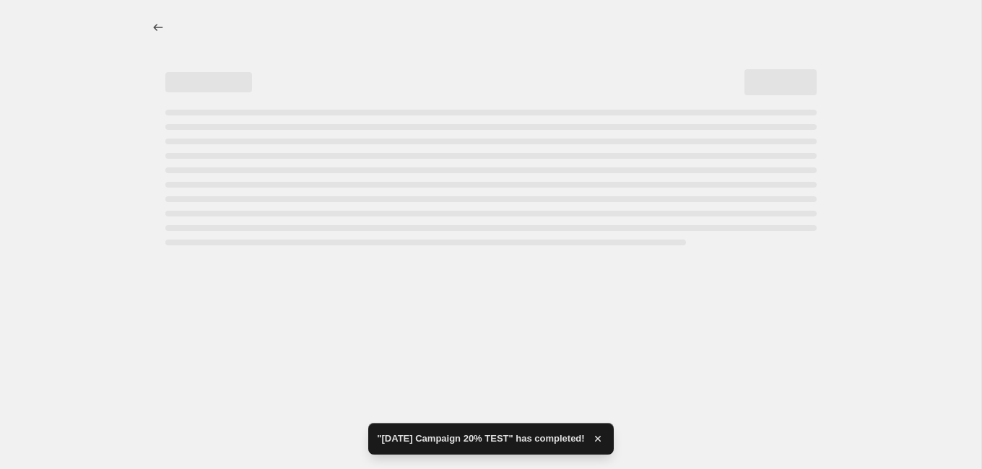
select select "percentage"
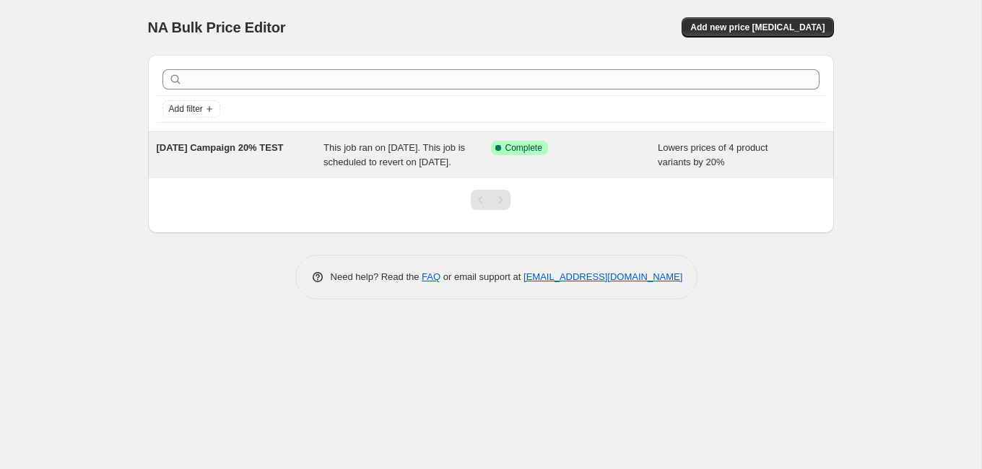
click at [294, 149] on div "[DATE] Campaign 20% TEST" at bounding box center [240, 155] width 167 height 29
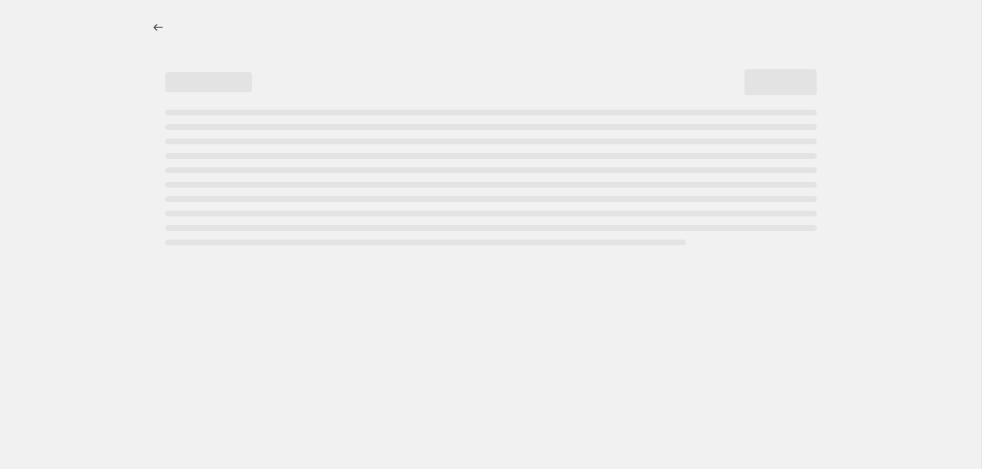
select select "percentage"
